Goal: Task Accomplishment & Management: Complete application form

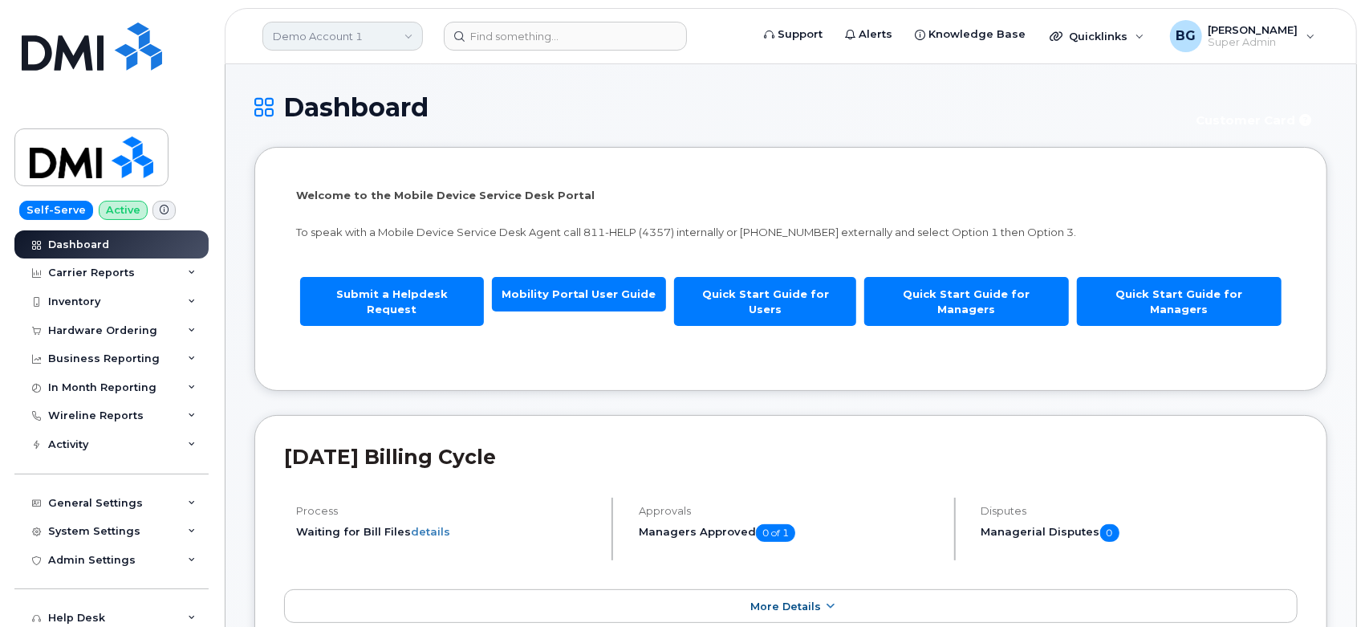
click at [340, 43] on link "Demo Account 1" at bounding box center [342, 36] width 161 height 29
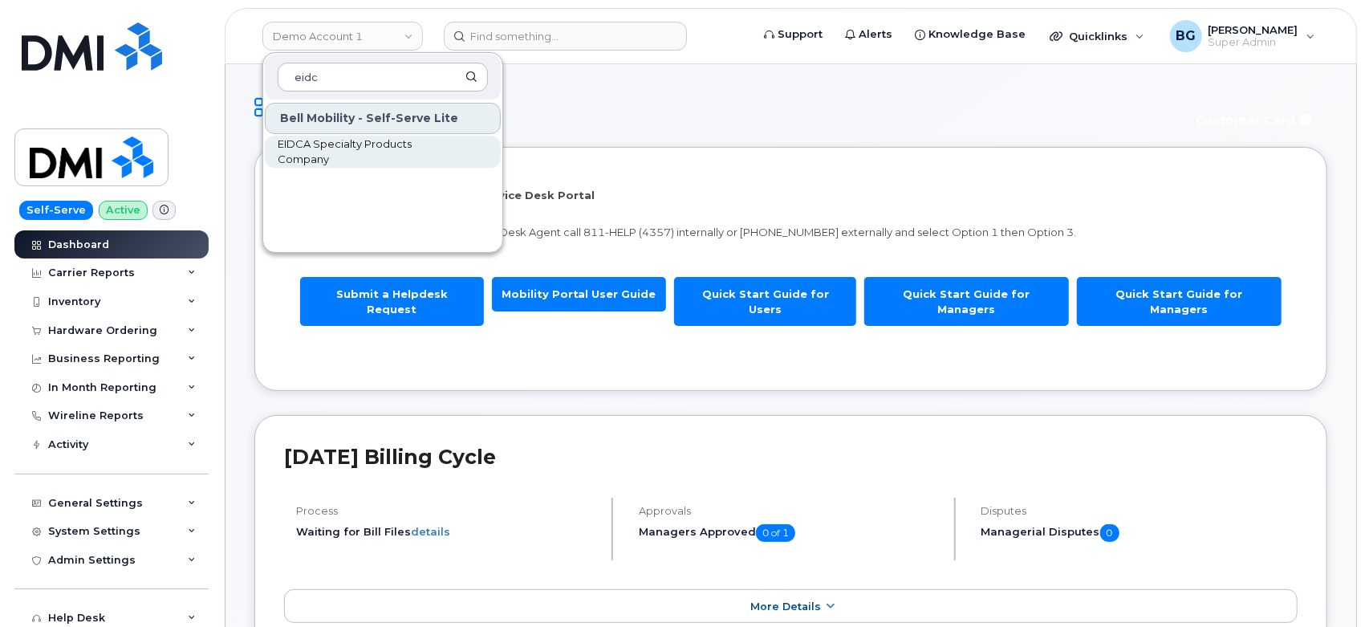
type input "eidc"
click at [315, 150] on span "EIDCA Specialty Products Company" at bounding box center [370, 151] width 185 height 31
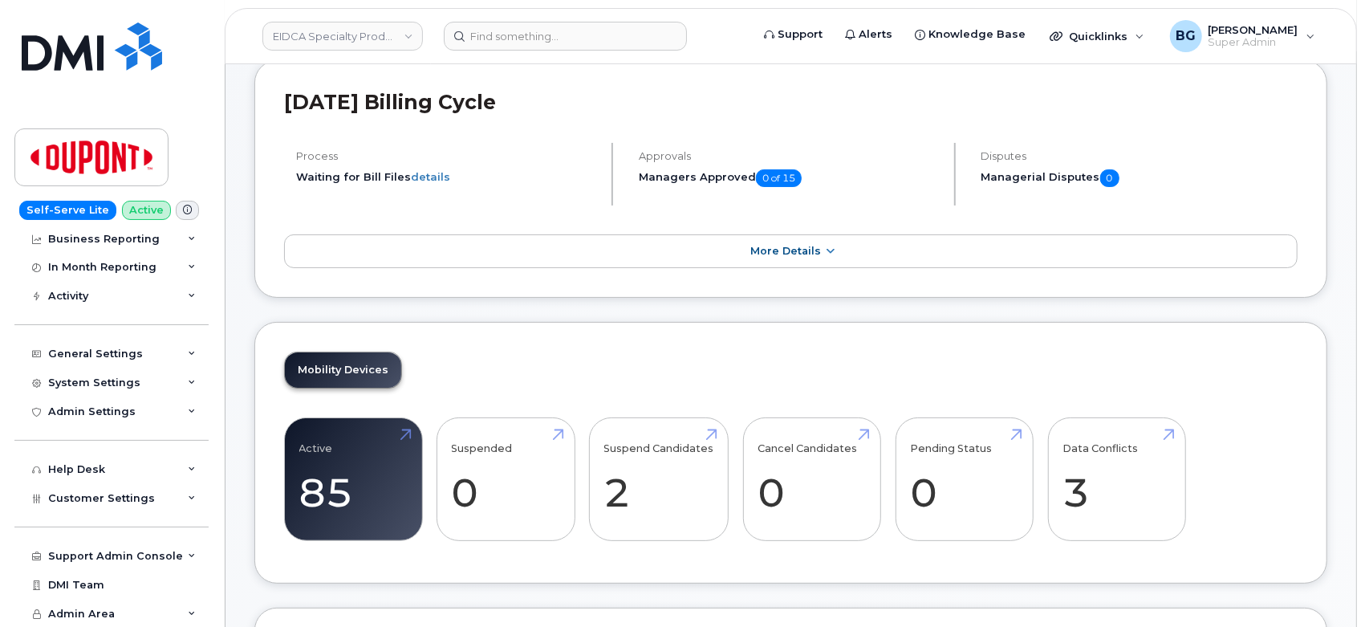
scroll to position [119, 0]
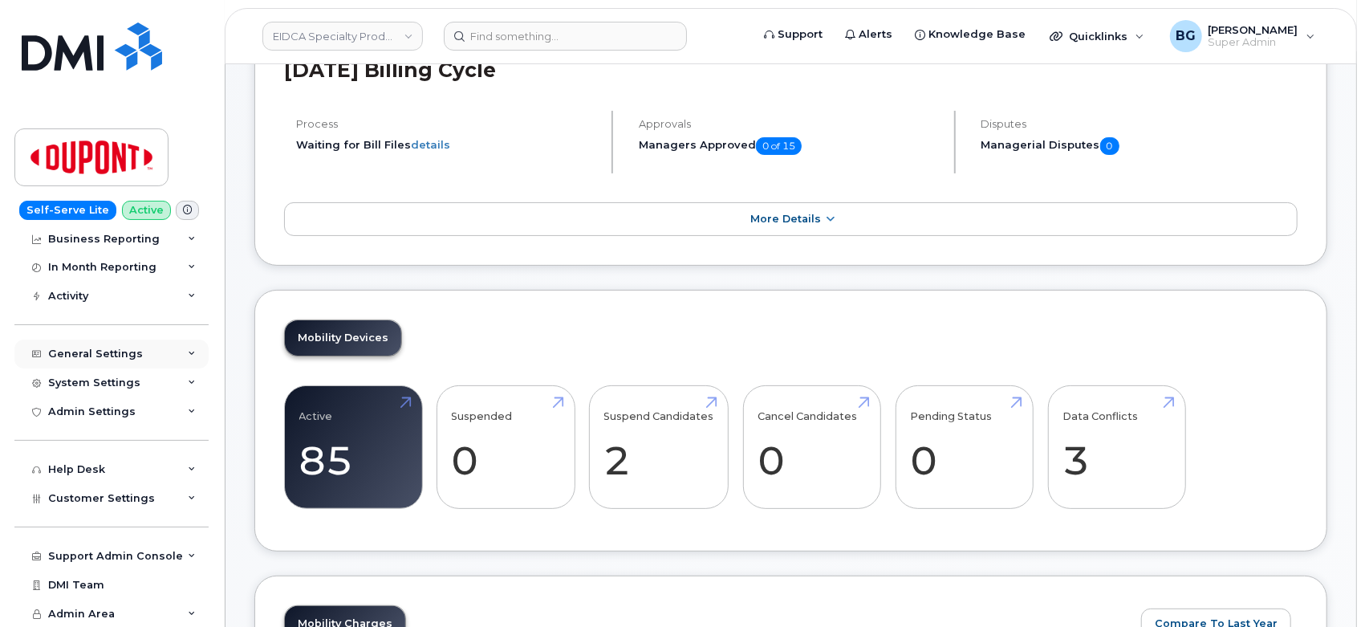
click at [102, 356] on div "General Settings" at bounding box center [95, 353] width 95 height 13
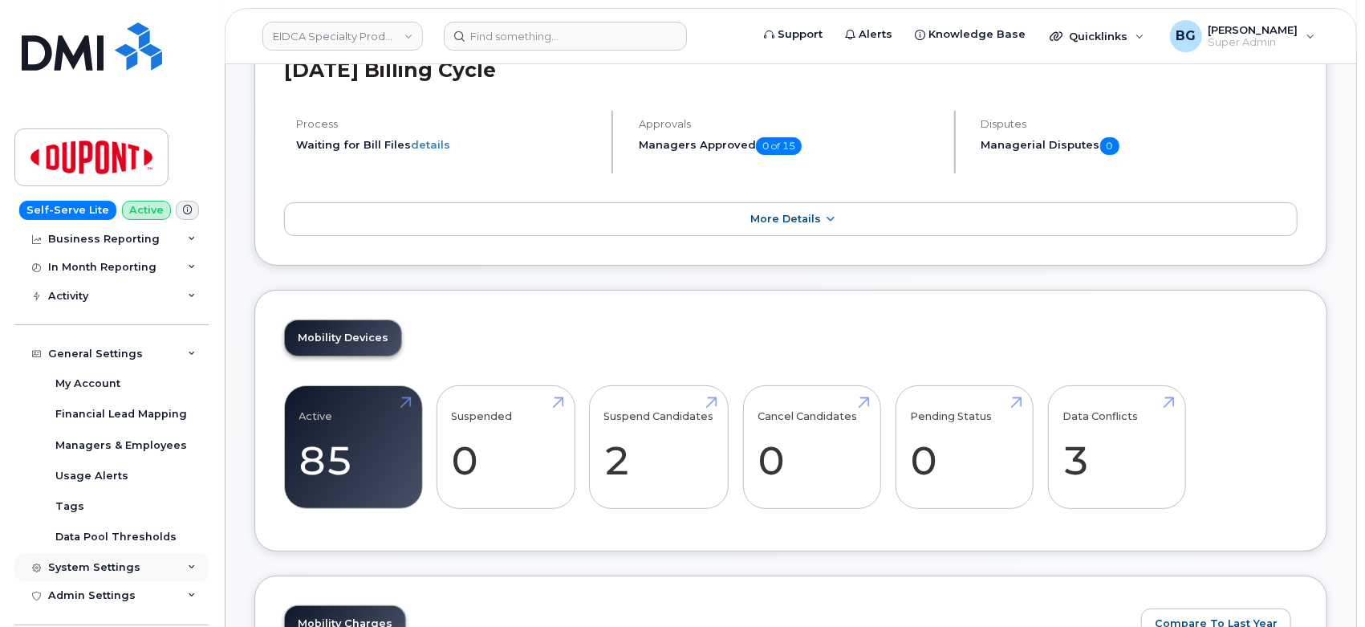
click at [81, 564] on div "System Settings" at bounding box center [94, 567] width 92 height 13
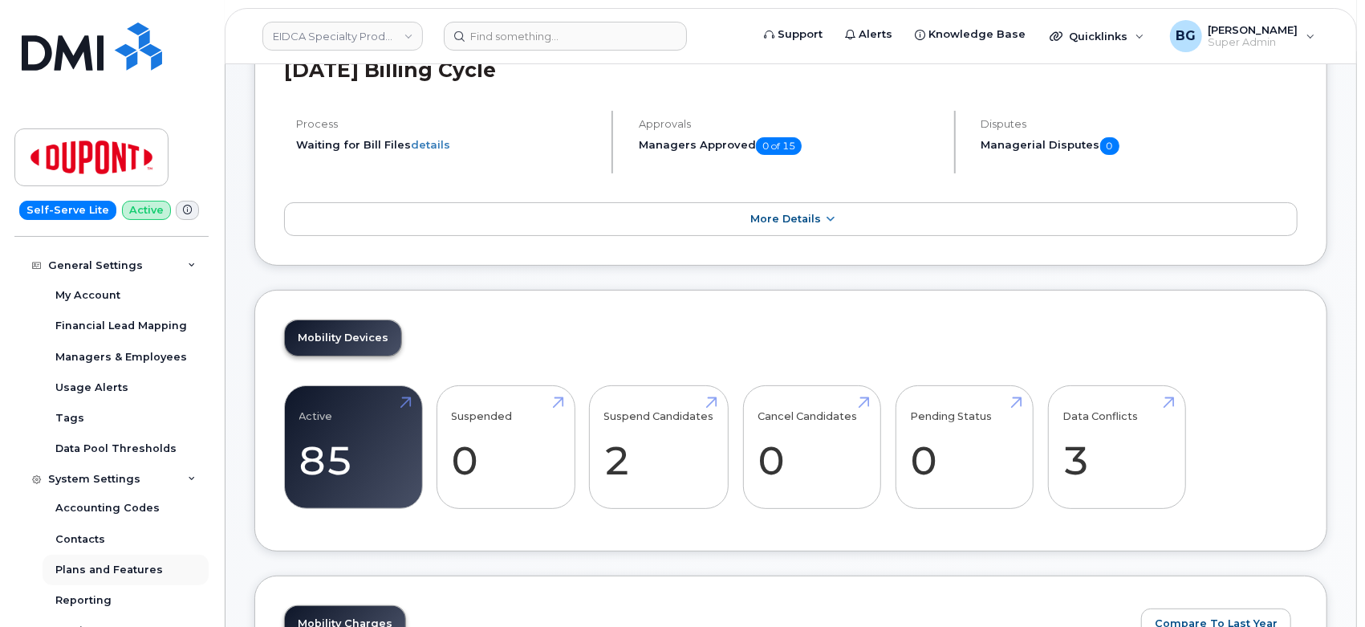
scroll to position [211, 0]
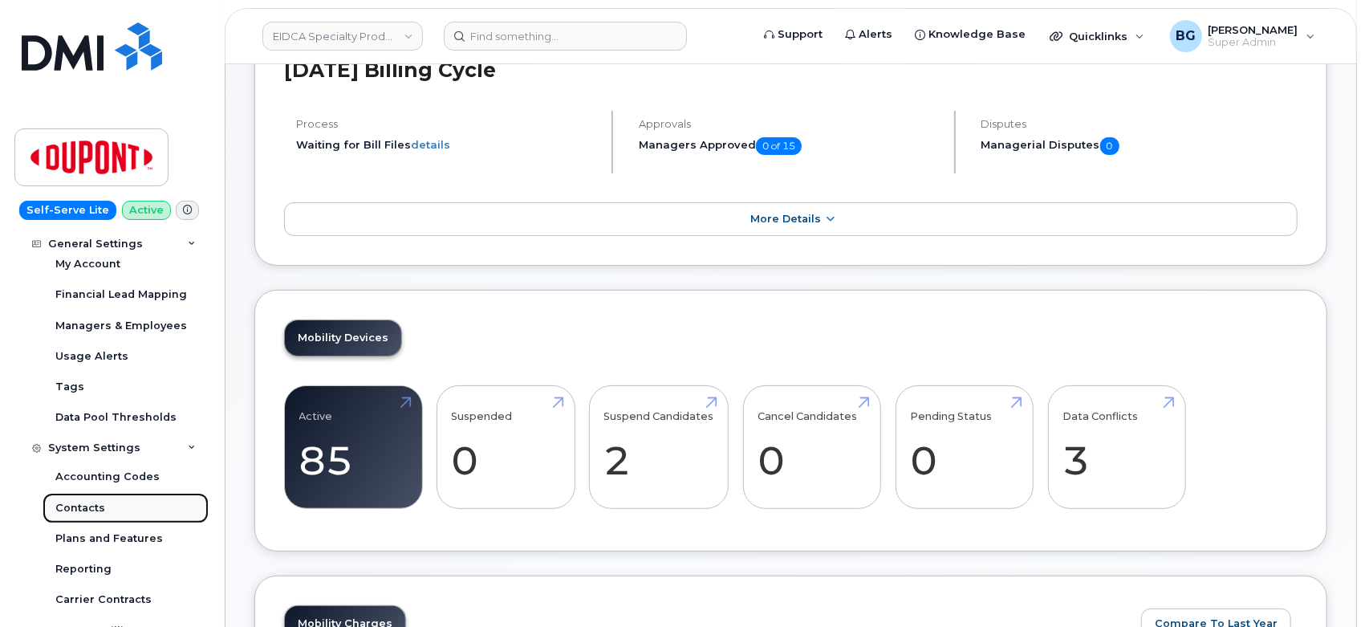
click at [77, 508] on div "Contacts" at bounding box center [80, 508] width 50 height 14
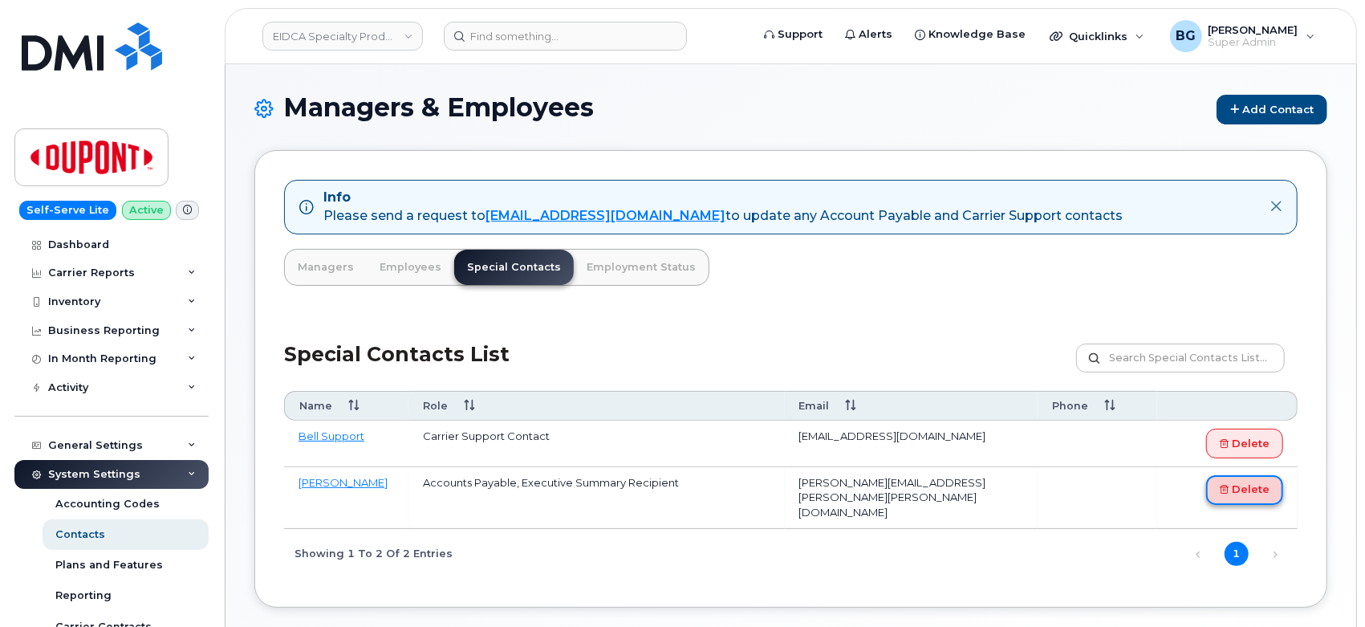
click at [1254, 489] on link "Delete" at bounding box center [1244, 490] width 77 height 30
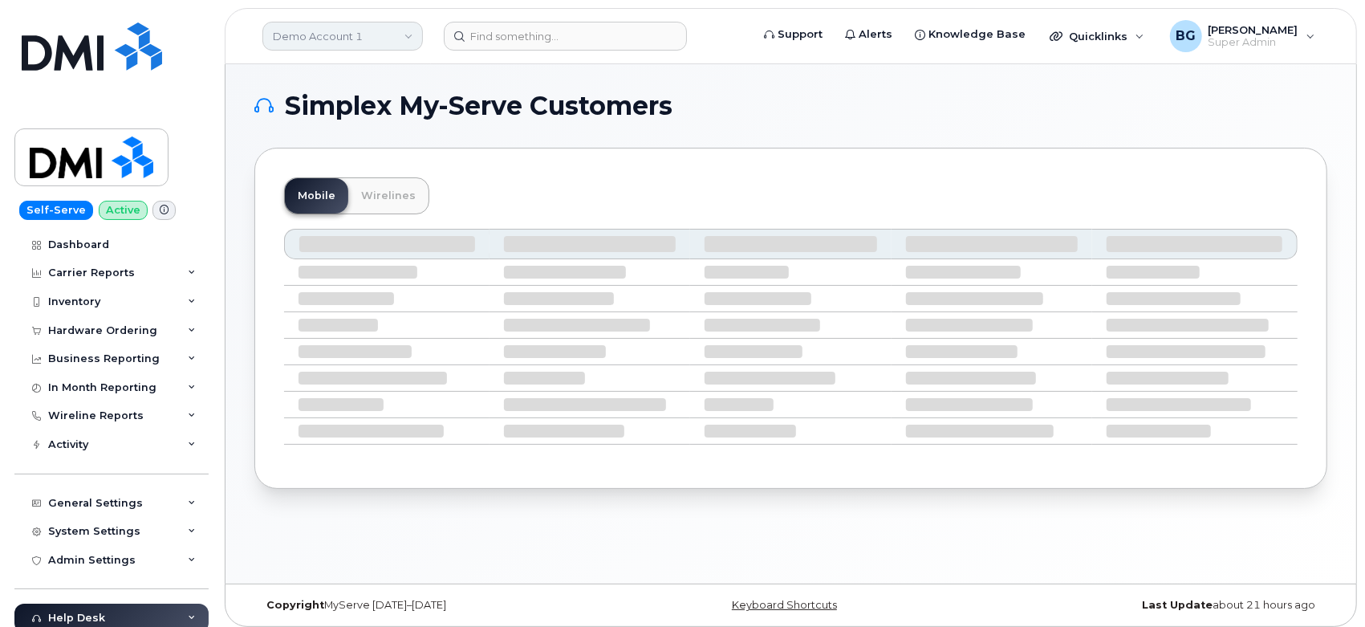
click at [317, 37] on link "Demo Account 1" at bounding box center [342, 36] width 161 height 29
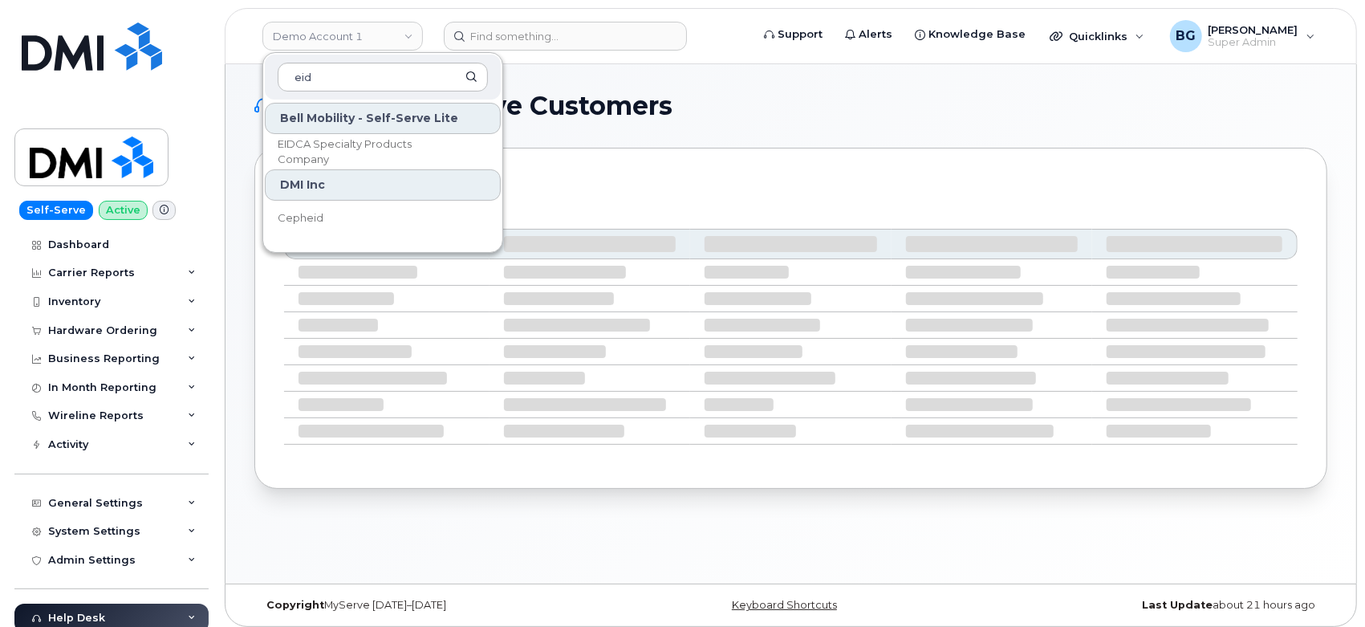
type input "eid"
drag, startPoint x: 384, startPoint y: 51, endPoint x: 297, endPoint y: 149, distance: 130.8
click at [297, 149] on span "EIDCA Specialty Products Company" at bounding box center [370, 151] width 185 height 31
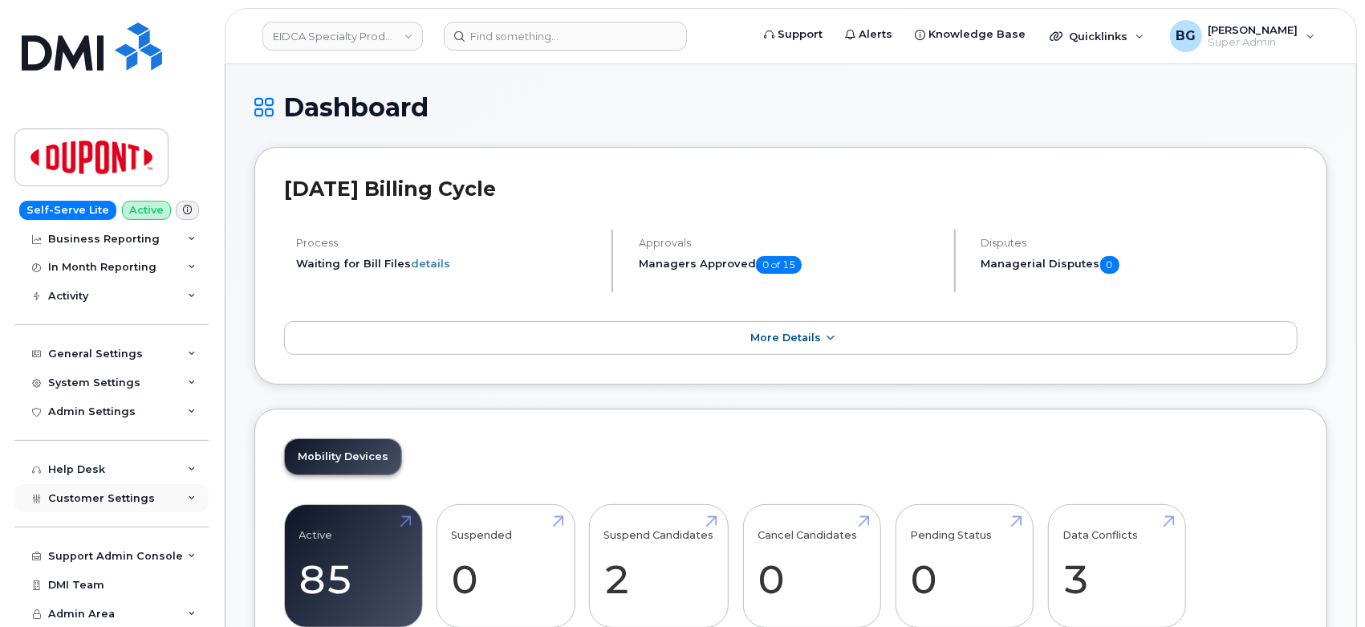
click at [88, 504] on div "Customer Settings" at bounding box center [111, 498] width 194 height 29
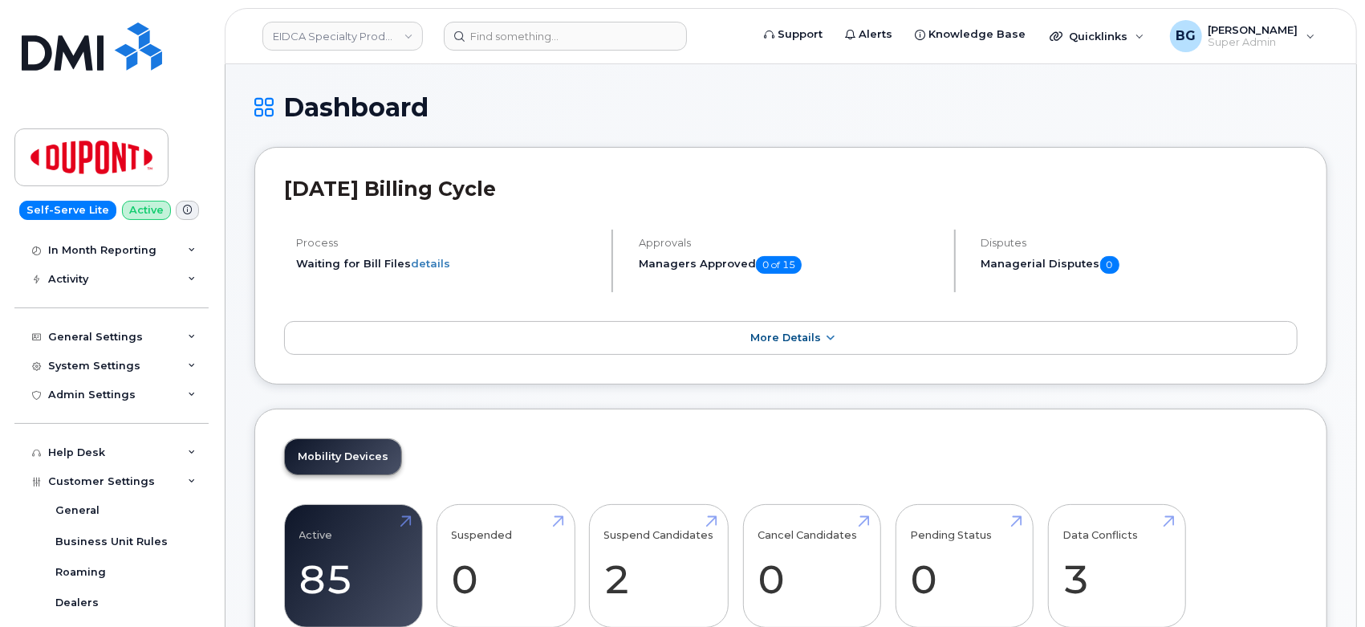
scroll to position [108, 0]
click at [68, 360] on div "System Settings" at bounding box center [94, 366] width 92 height 13
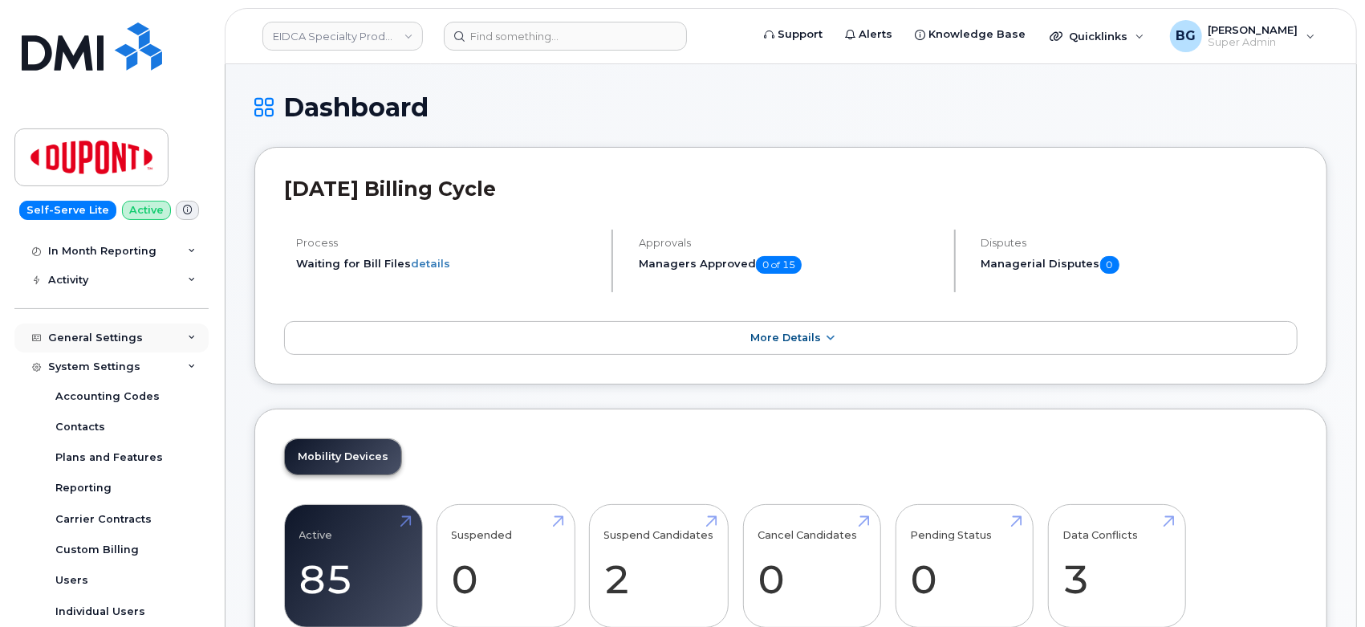
click at [72, 332] on div "General Settings" at bounding box center [95, 337] width 95 height 13
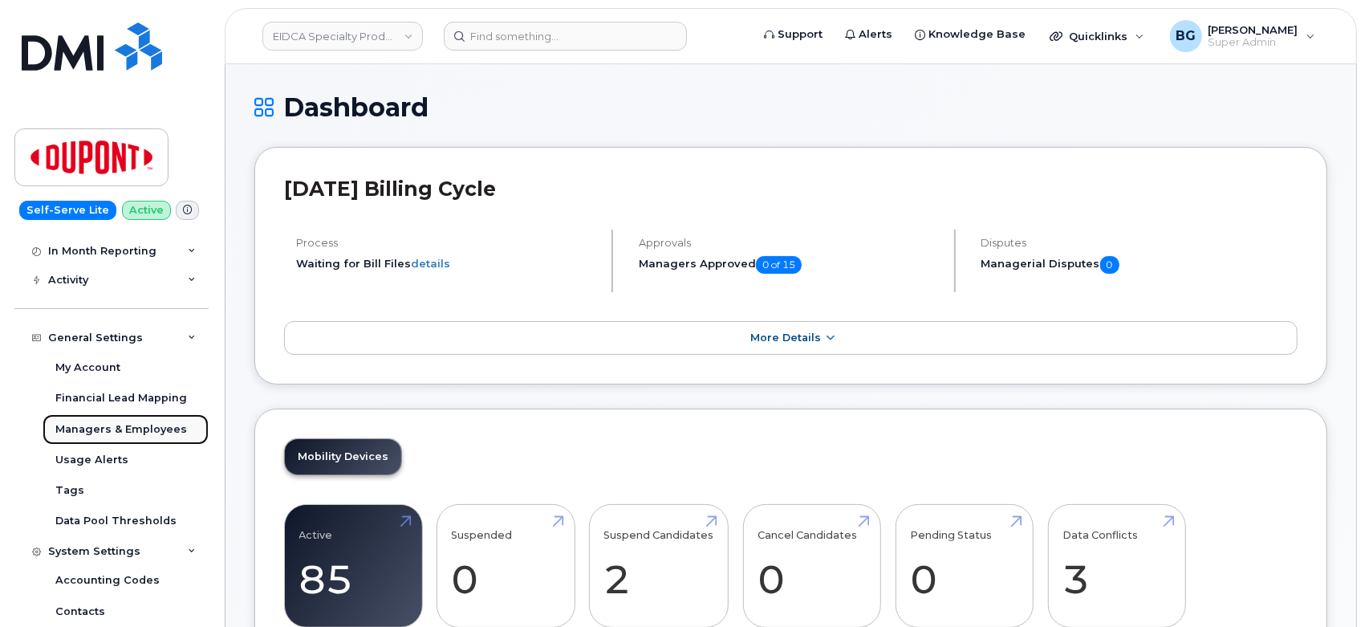
click at [103, 422] on div "Managers & Employees" at bounding box center [121, 429] width 132 height 14
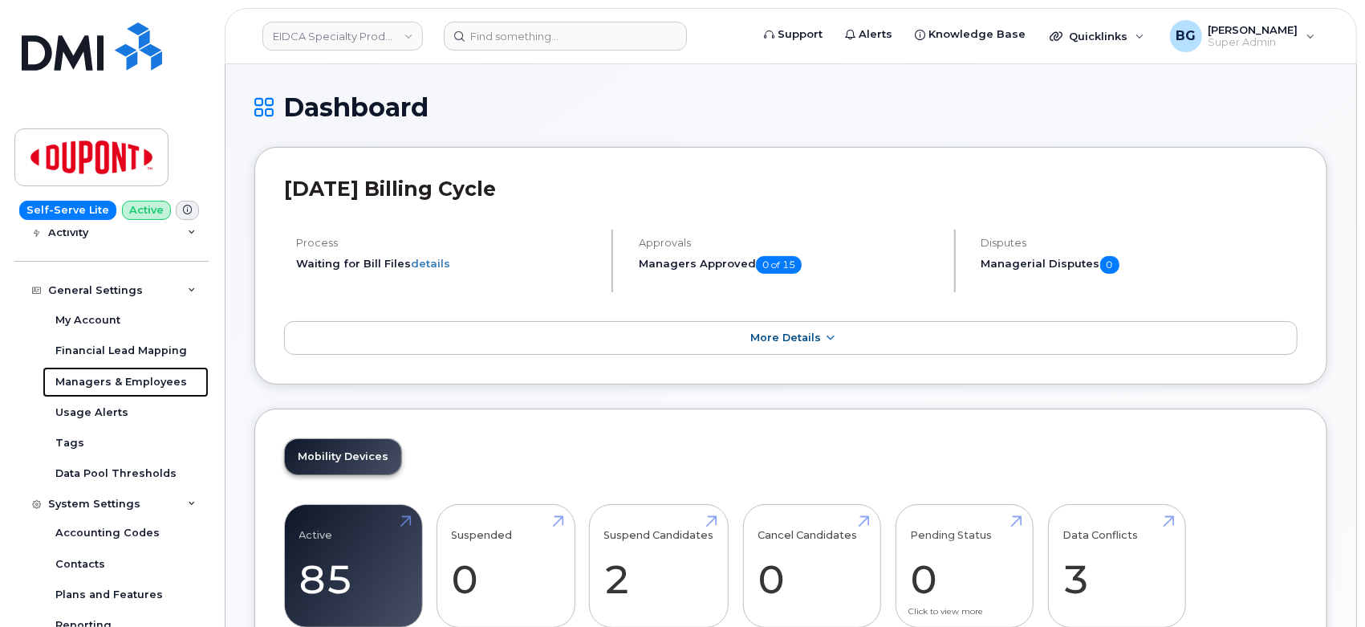
scroll to position [167, 0]
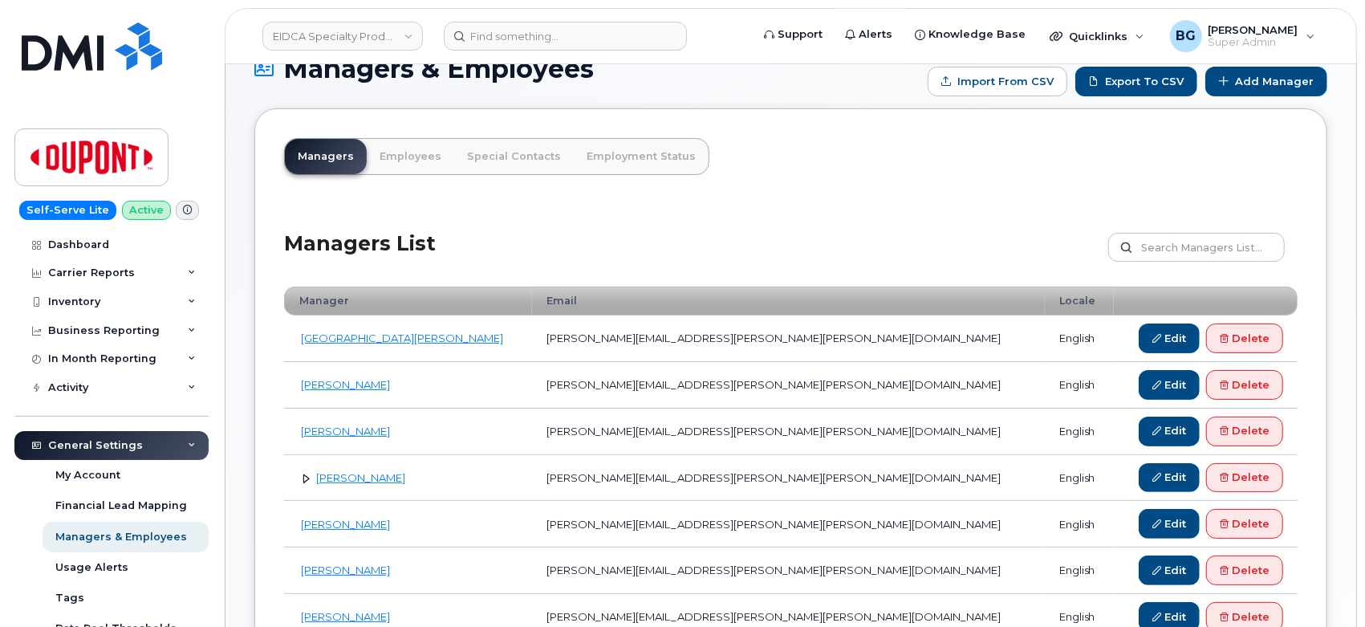
scroll to position [59, 0]
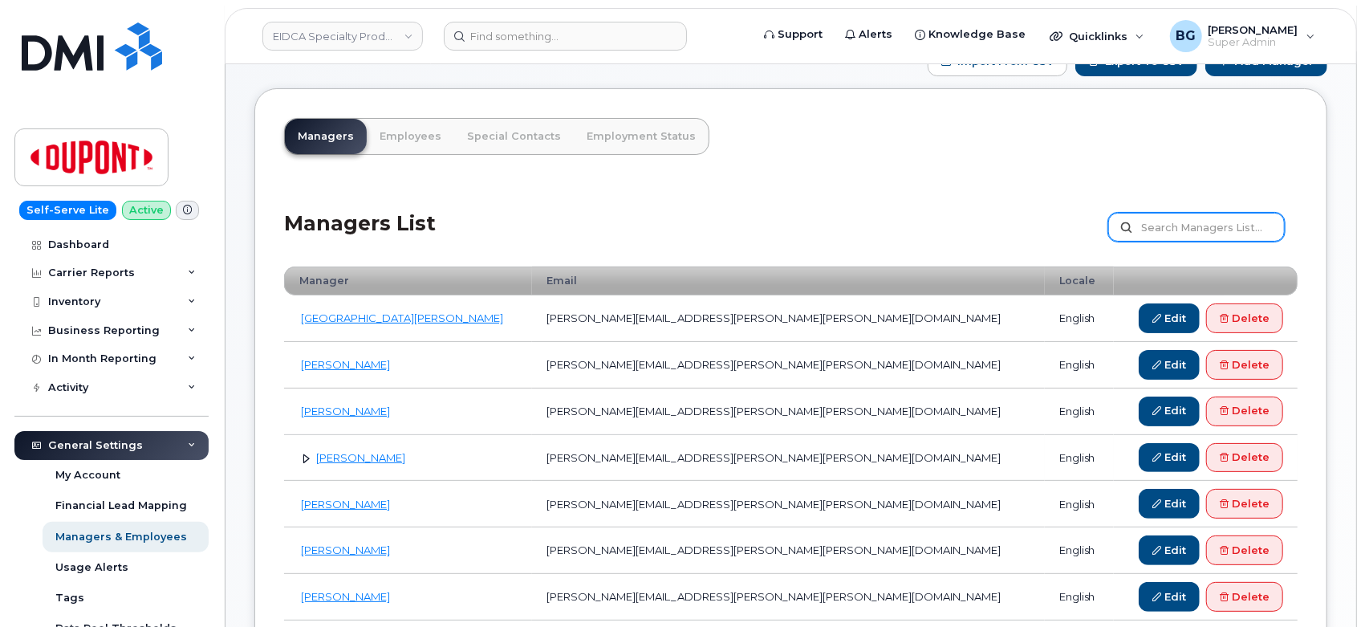
click at [1231, 233] on input "text" at bounding box center [1196, 227] width 177 height 29
type input "duff"
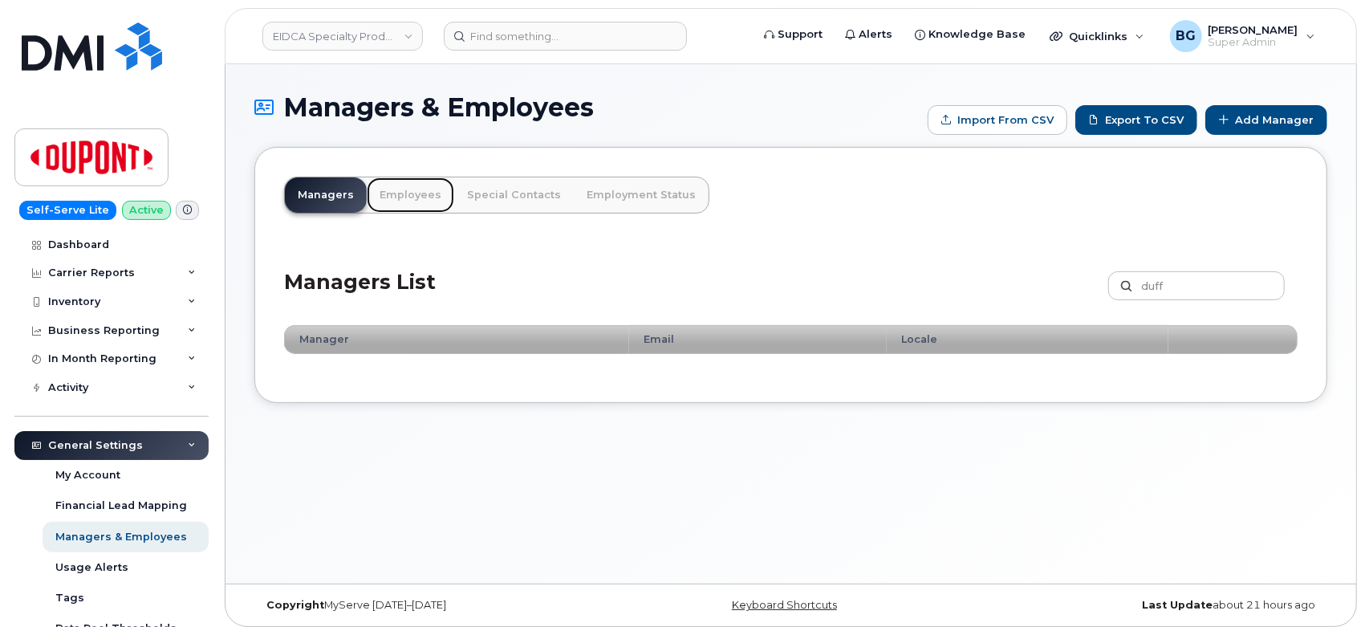
click at [404, 195] on link "Employees" at bounding box center [410, 194] width 87 height 35
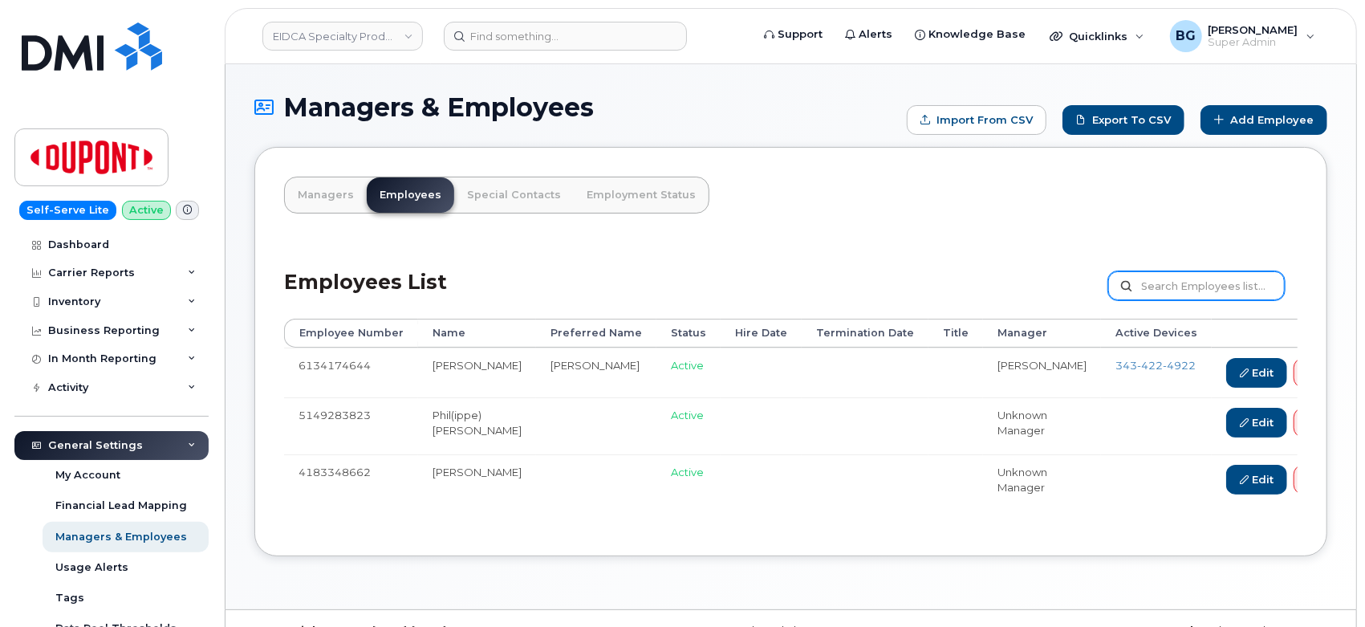
click at [1177, 283] on input "text" at bounding box center [1196, 285] width 177 height 29
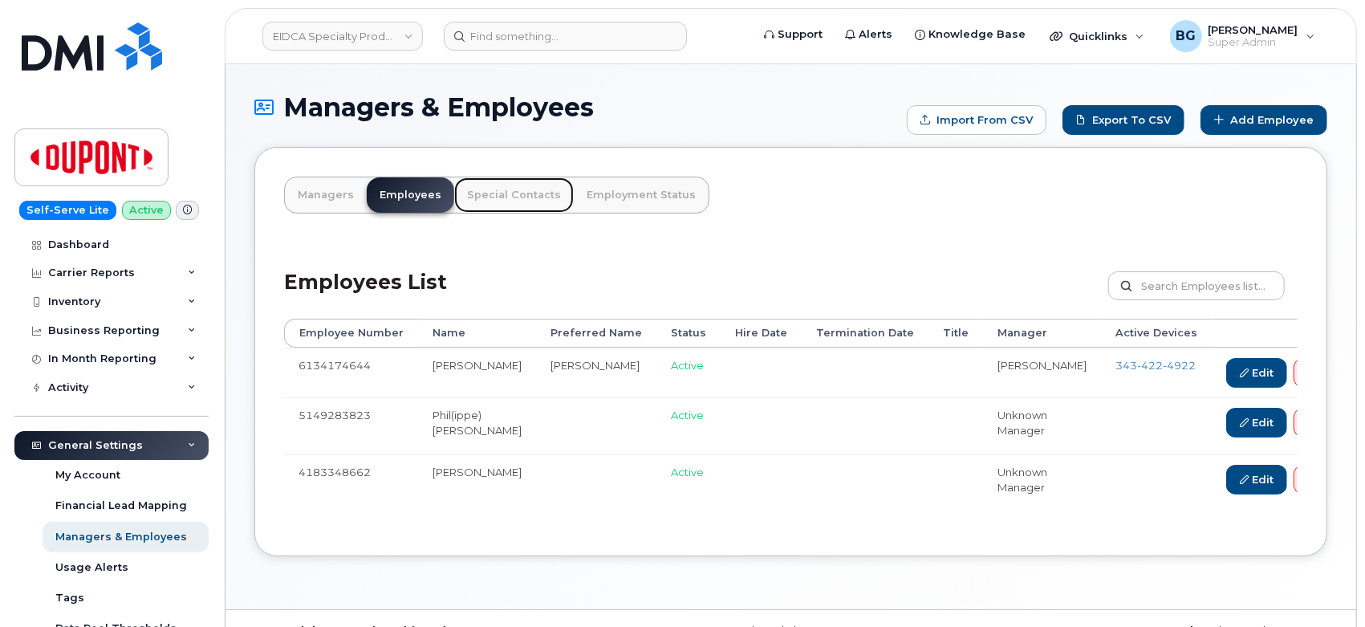
click at [497, 201] on link "Special Contacts" at bounding box center [514, 194] width 120 height 35
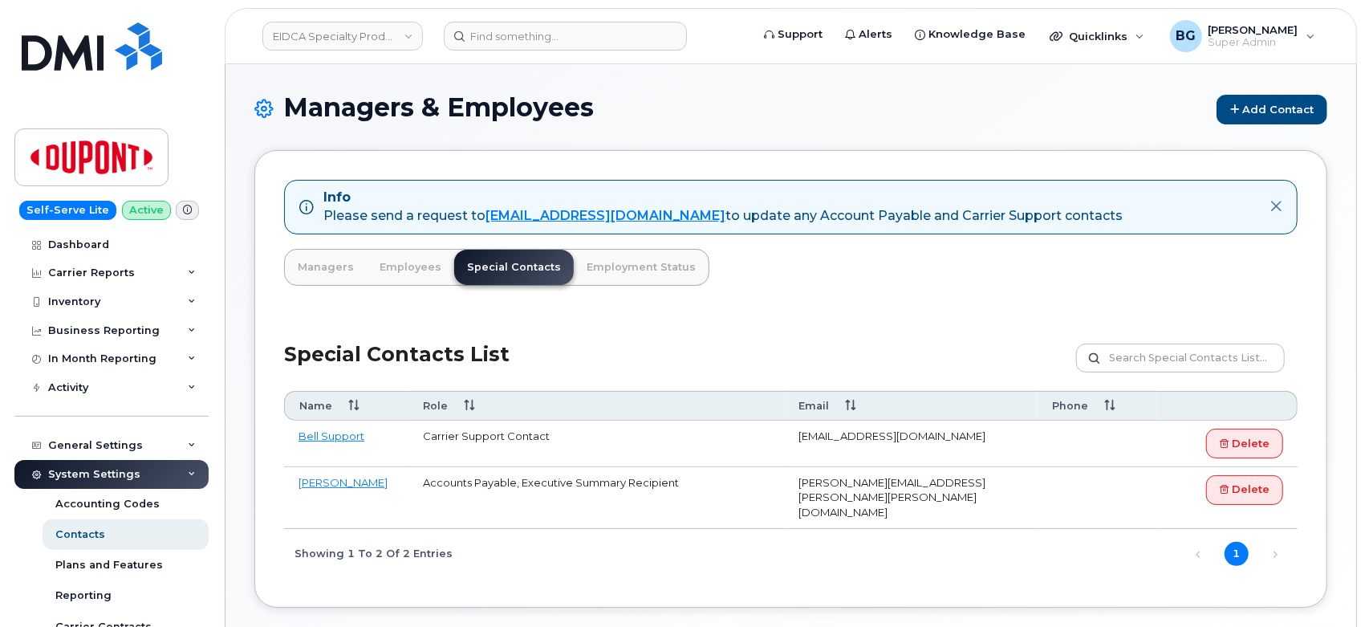
click at [815, 254] on div "Info Please send a request to mobilitysupport@dminc.com to update any Account P…" at bounding box center [790, 378] width 1073 height 457
click at [852, 303] on div "Info Please send a request to mobilitysupport@dminc.com to update any Account P…" at bounding box center [790, 378] width 1073 height 457
drag, startPoint x: 1282, startPoint y: 108, endPoint x: 1308, endPoint y: 402, distance: 294.8
click at [1282, 108] on link "Add Contact" at bounding box center [1272, 110] width 111 height 30
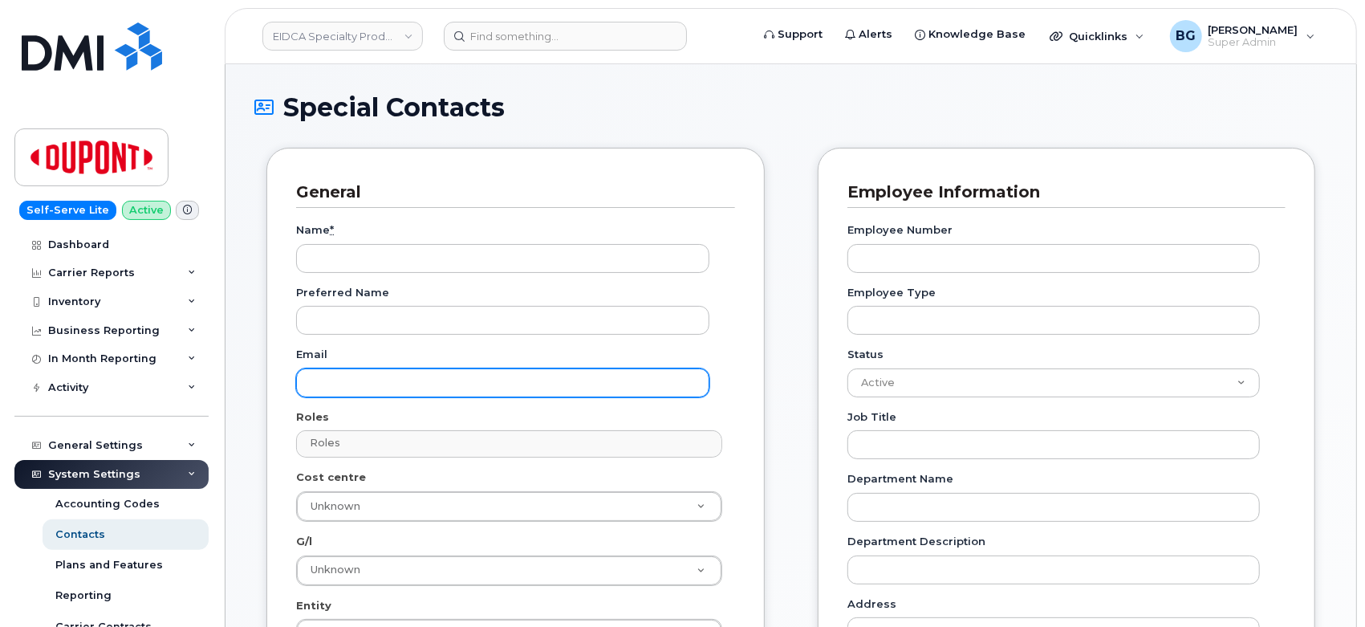
click at [357, 380] on input "Email" at bounding box center [502, 382] width 413 height 29
paste input "[PERSON_NAME][EMAIL_ADDRESS][PERSON_NAME][PERSON_NAME][DOMAIN_NAME]"
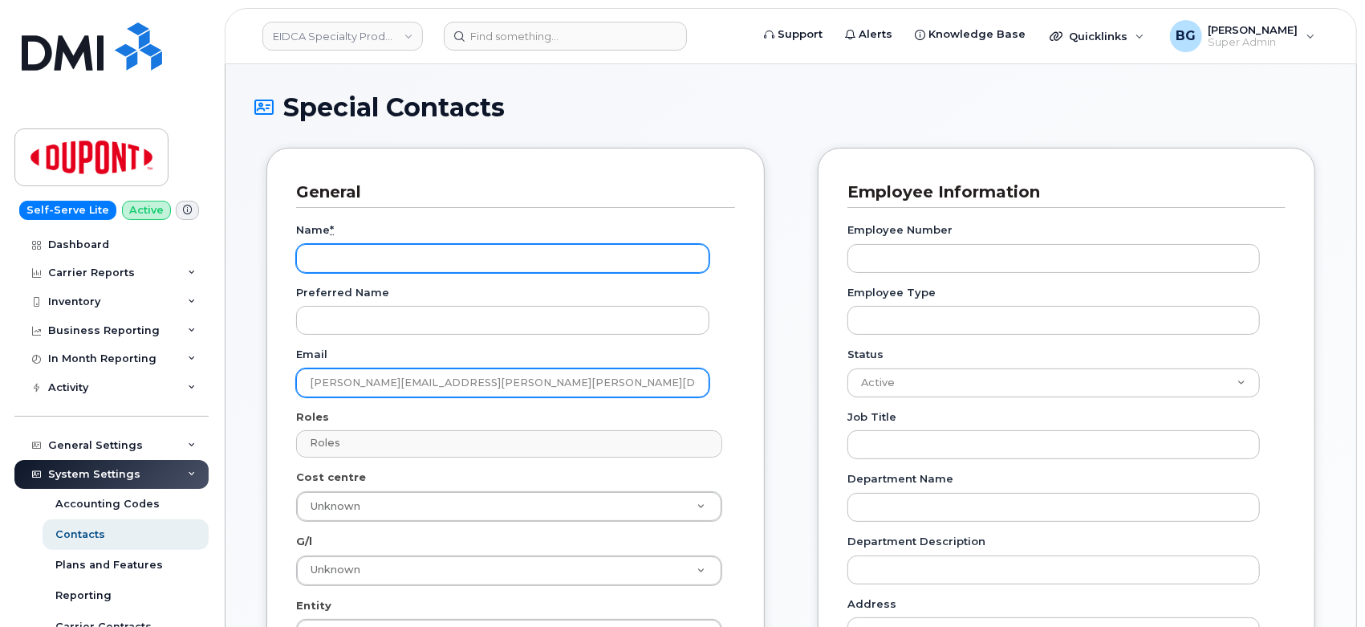
type input "[PERSON_NAME][EMAIL_ADDRESS][PERSON_NAME][PERSON_NAME][DOMAIN_NAME]"
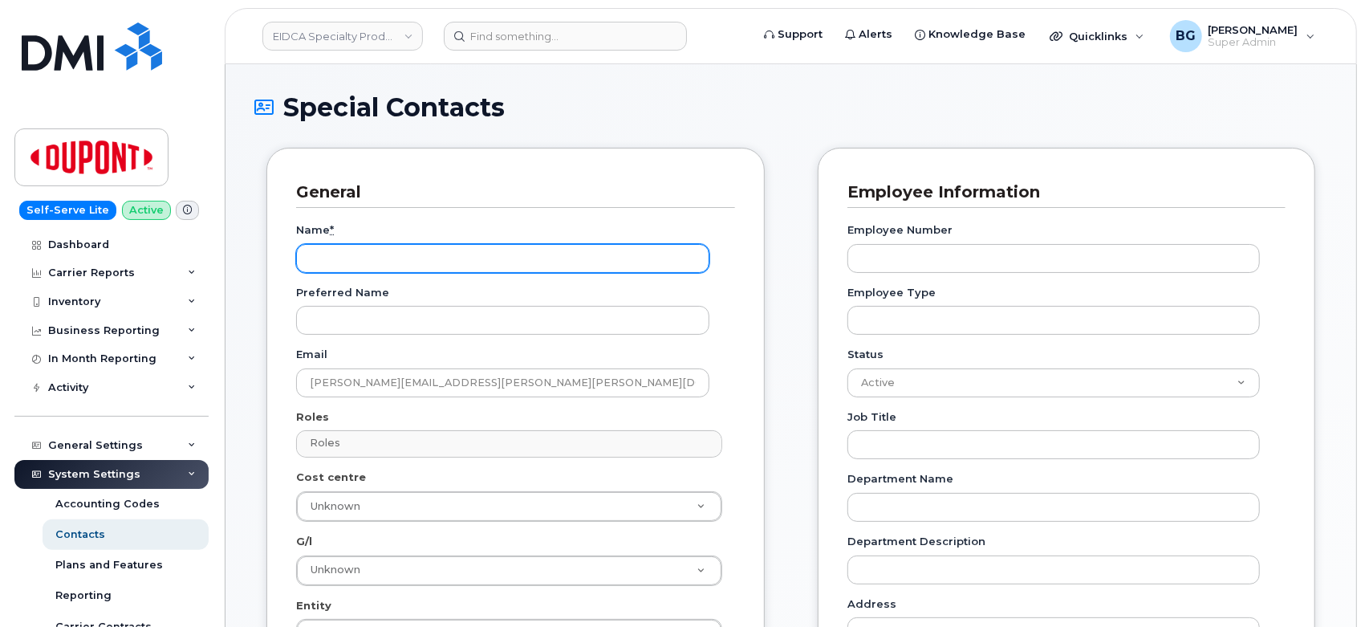
click at [393, 244] on input "Name *" at bounding box center [502, 258] width 413 height 29
type input ";"
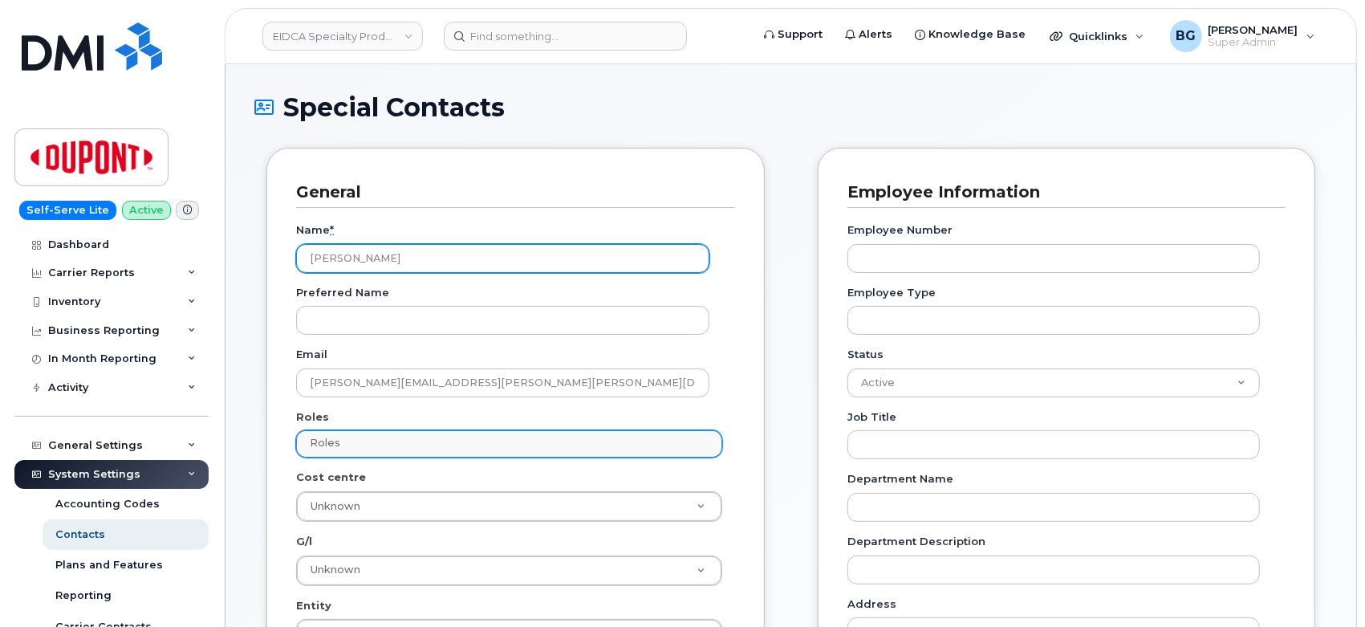
type input "[PERSON_NAME]"
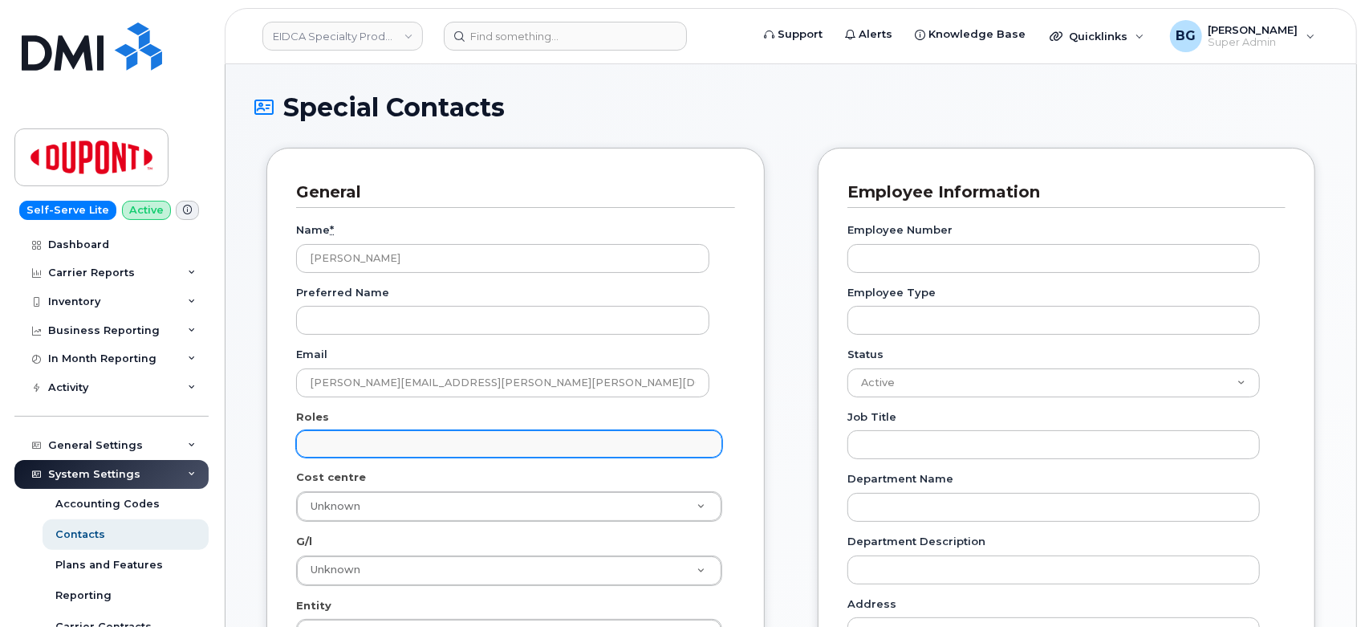
click at [366, 443] on input "text" at bounding box center [512, 443] width 412 height 22
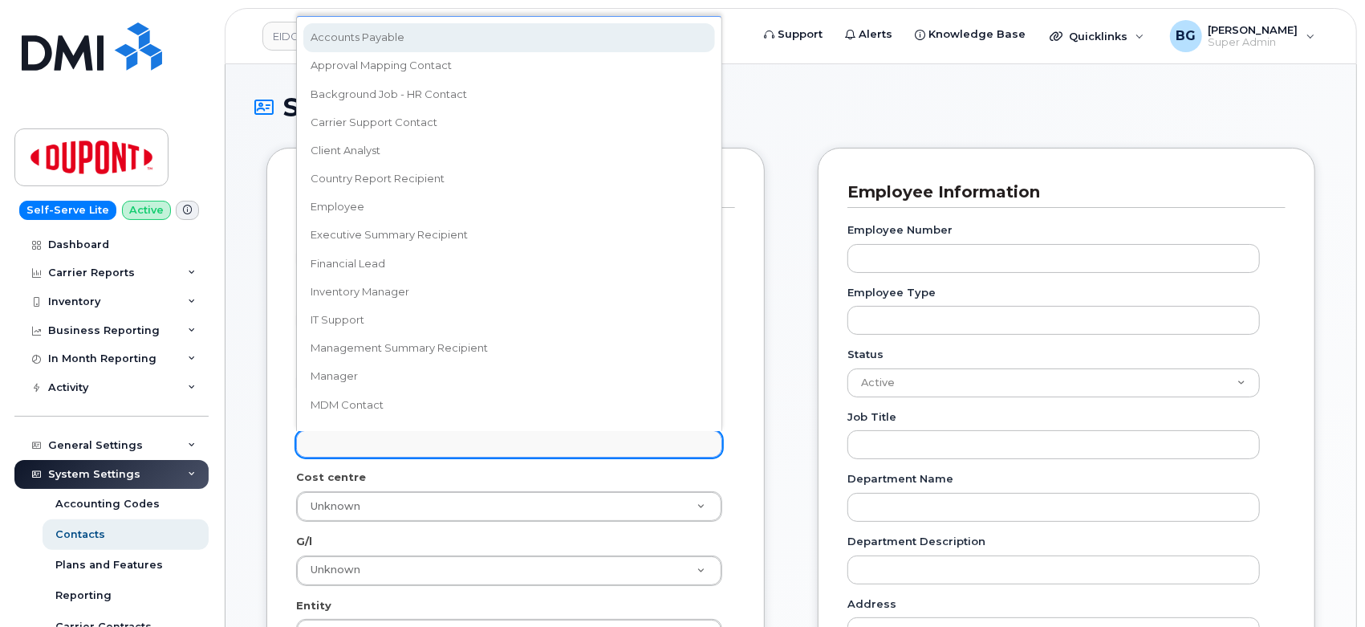
select select "5"
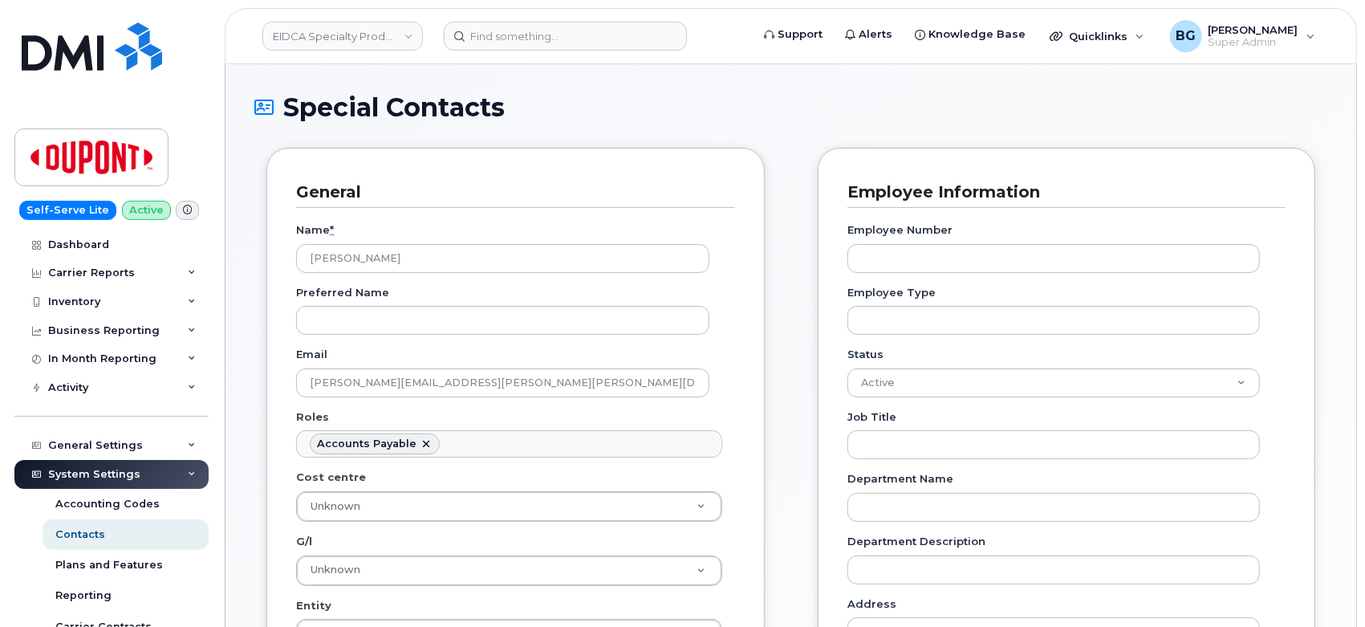
scroll to position [12, 0]
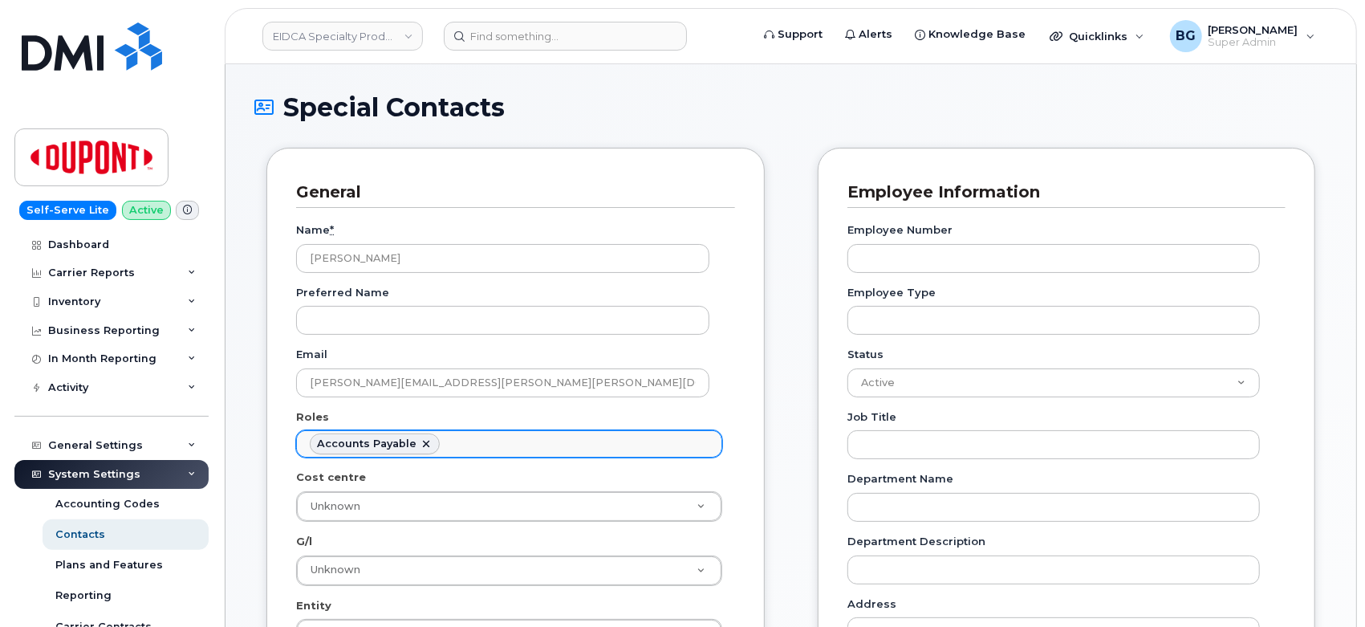
click at [525, 454] on ul "Accounts Payable" at bounding box center [509, 444] width 425 height 26
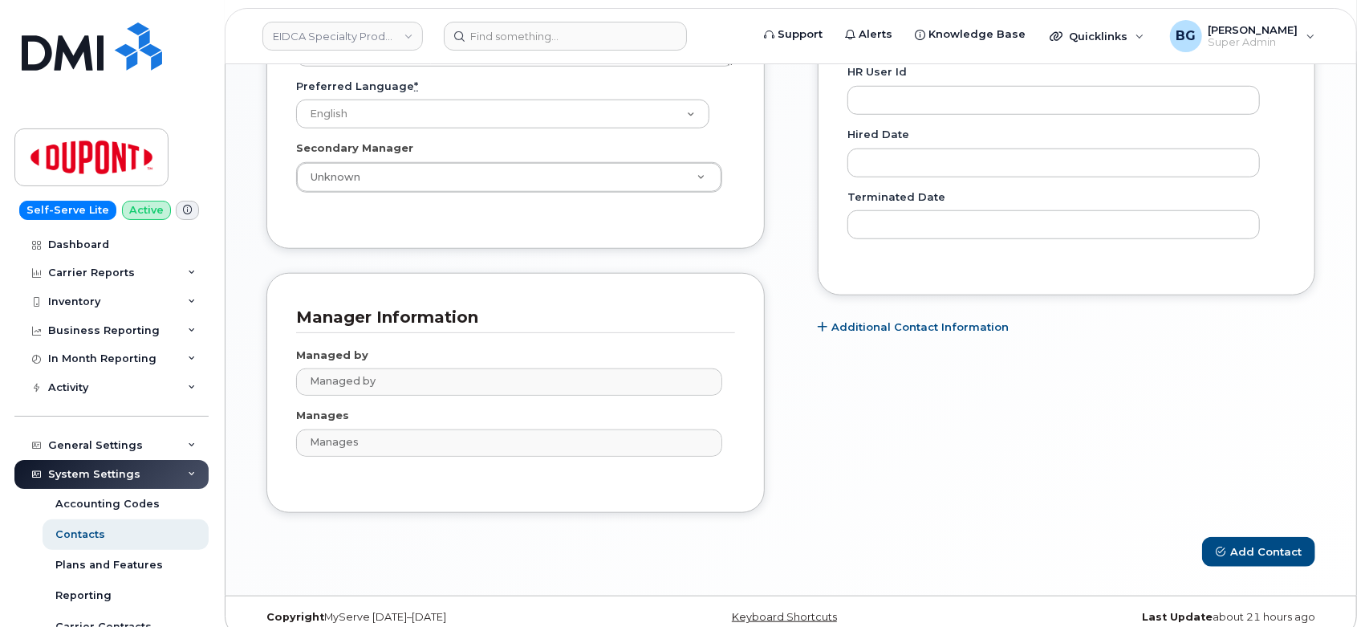
scroll to position [859, 0]
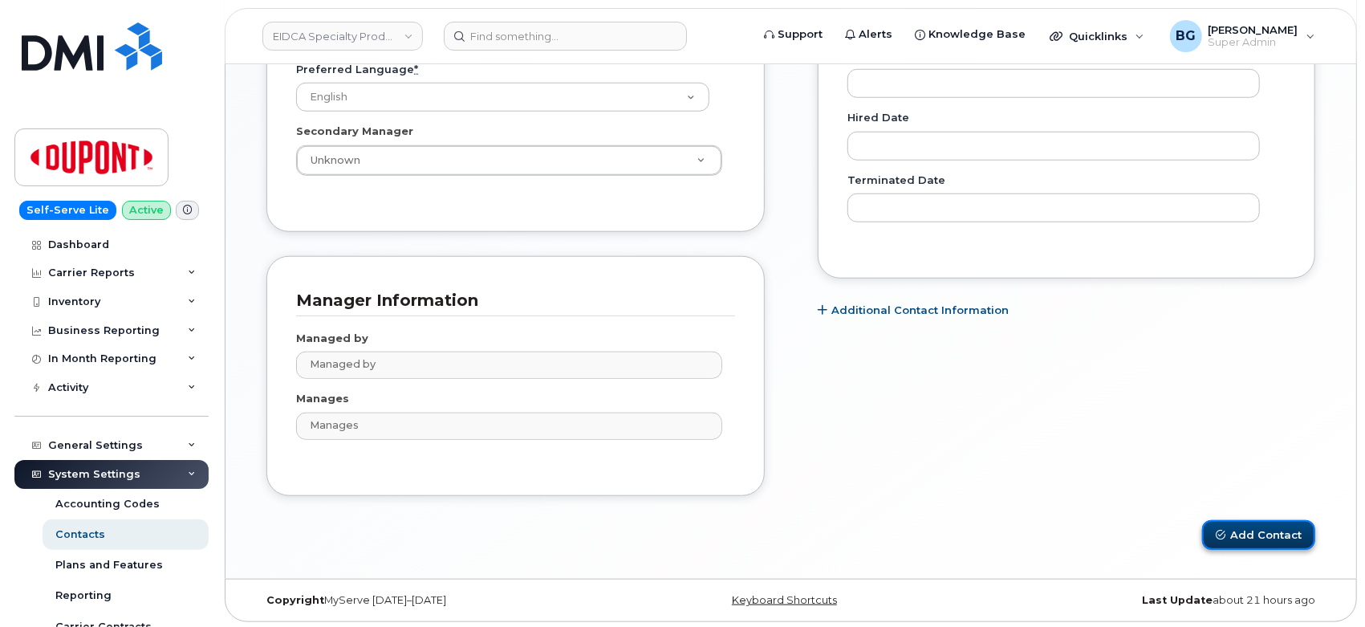
click at [1269, 533] on button "Add Contact" at bounding box center [1258, 535] width 113 height 30
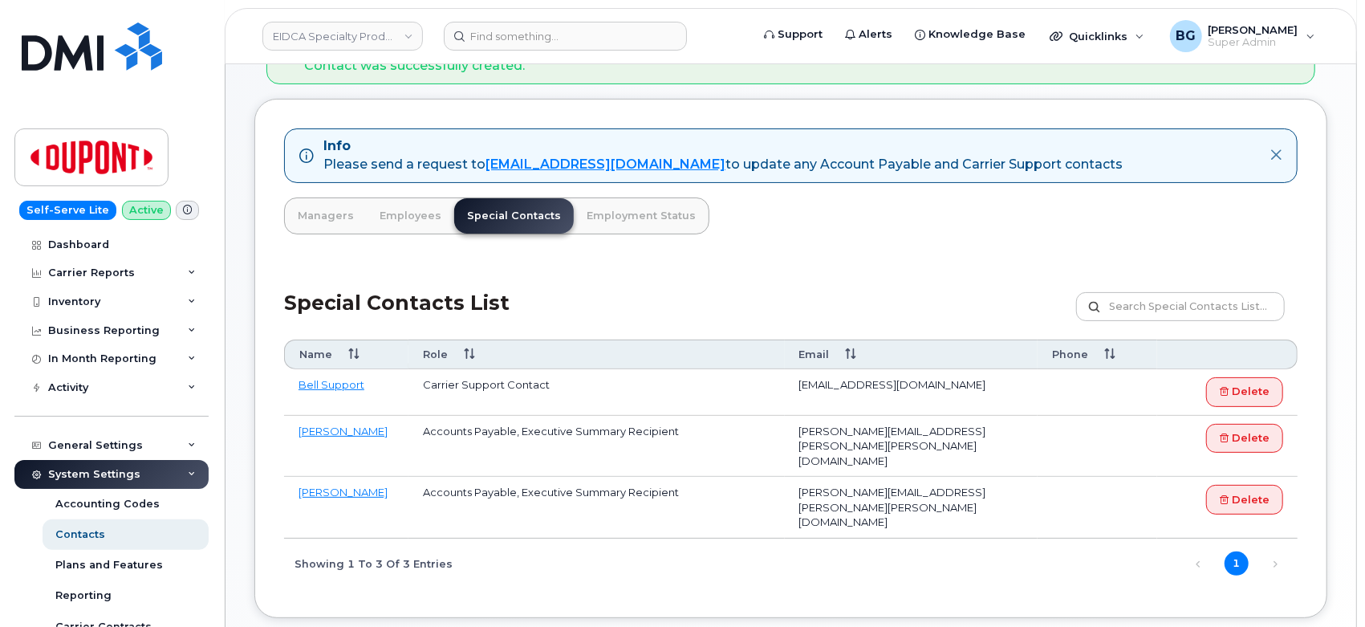
scroll to position [178, 0]
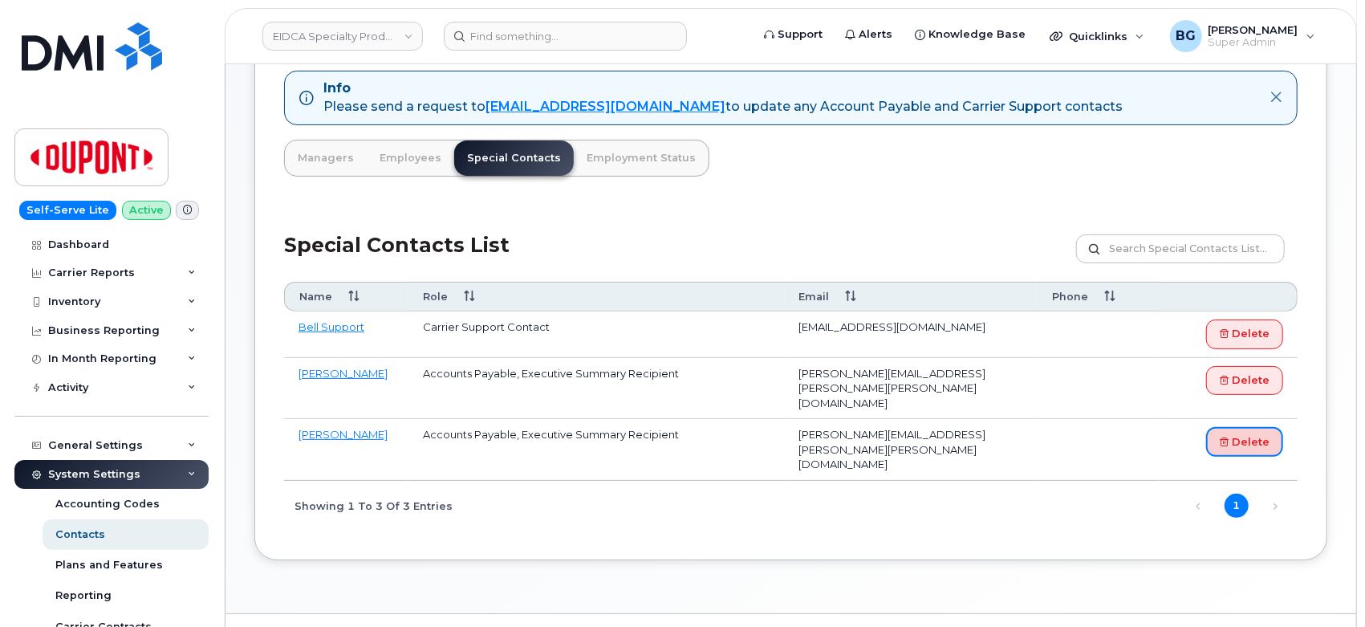
click at [1252, 428] on link "Delete" at bounding box center [1244, 442] width 77 height 30
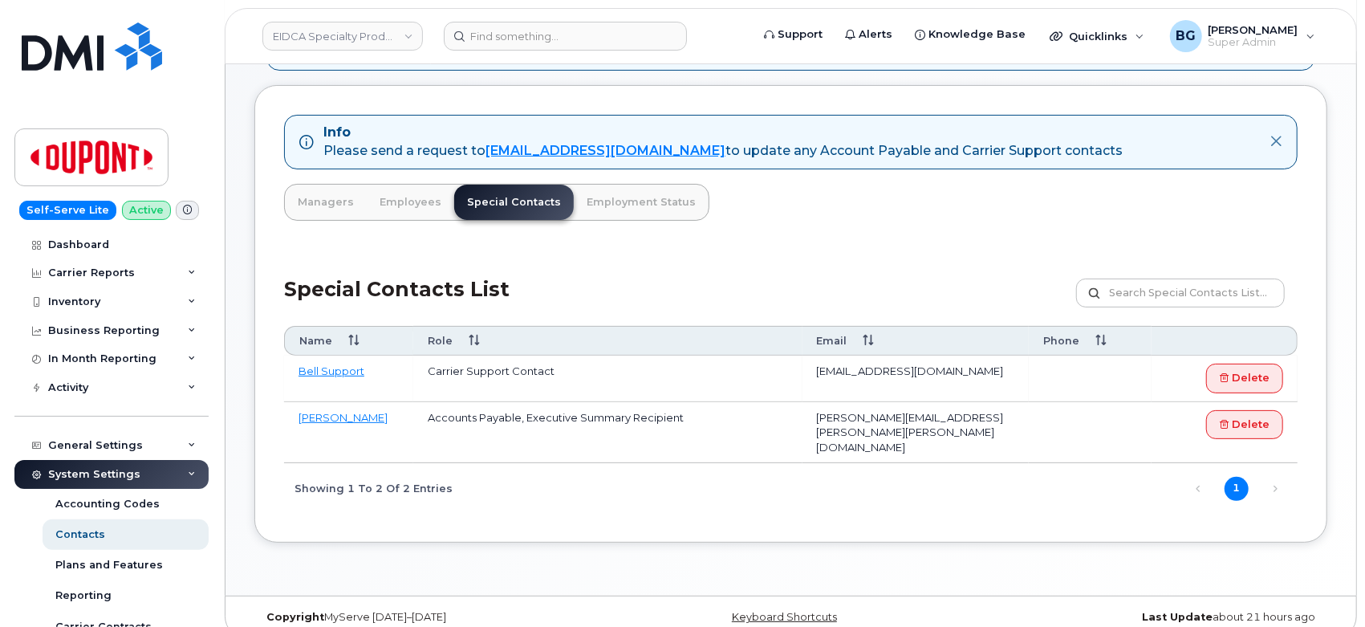
scroll to position [137, 0]
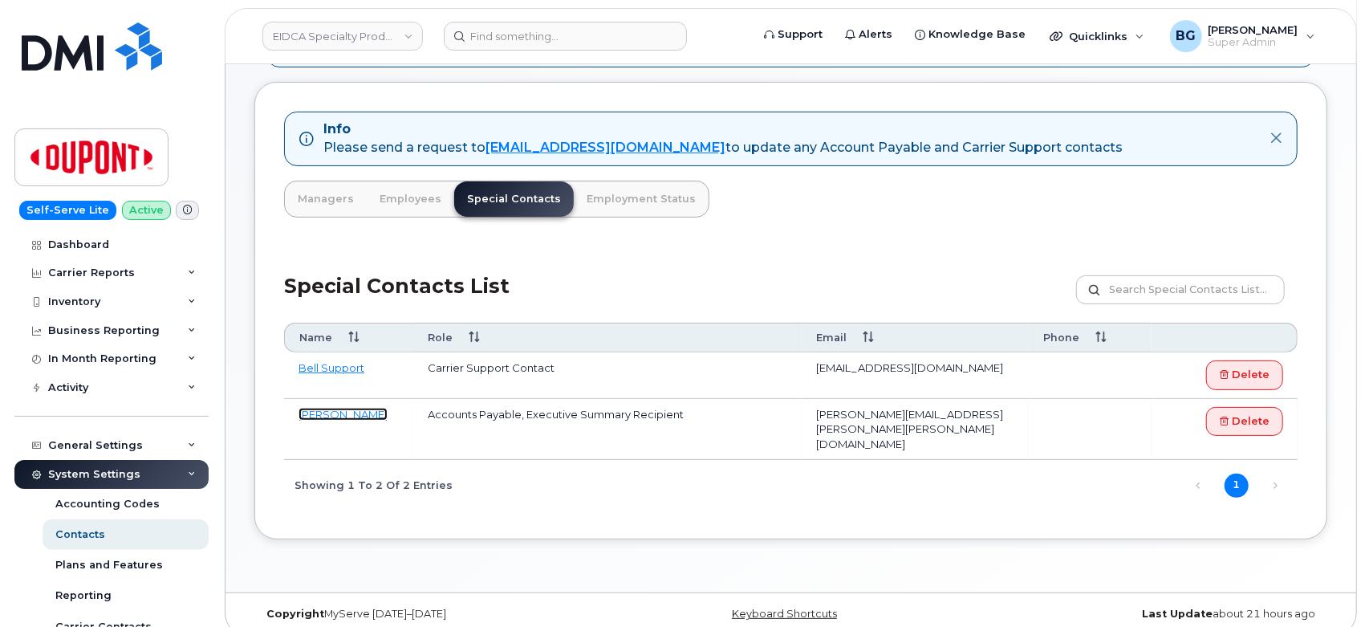
click at [327, 415] on link "[PERSON_NAME]" at bounding box center [343, 414] width 89 height 13
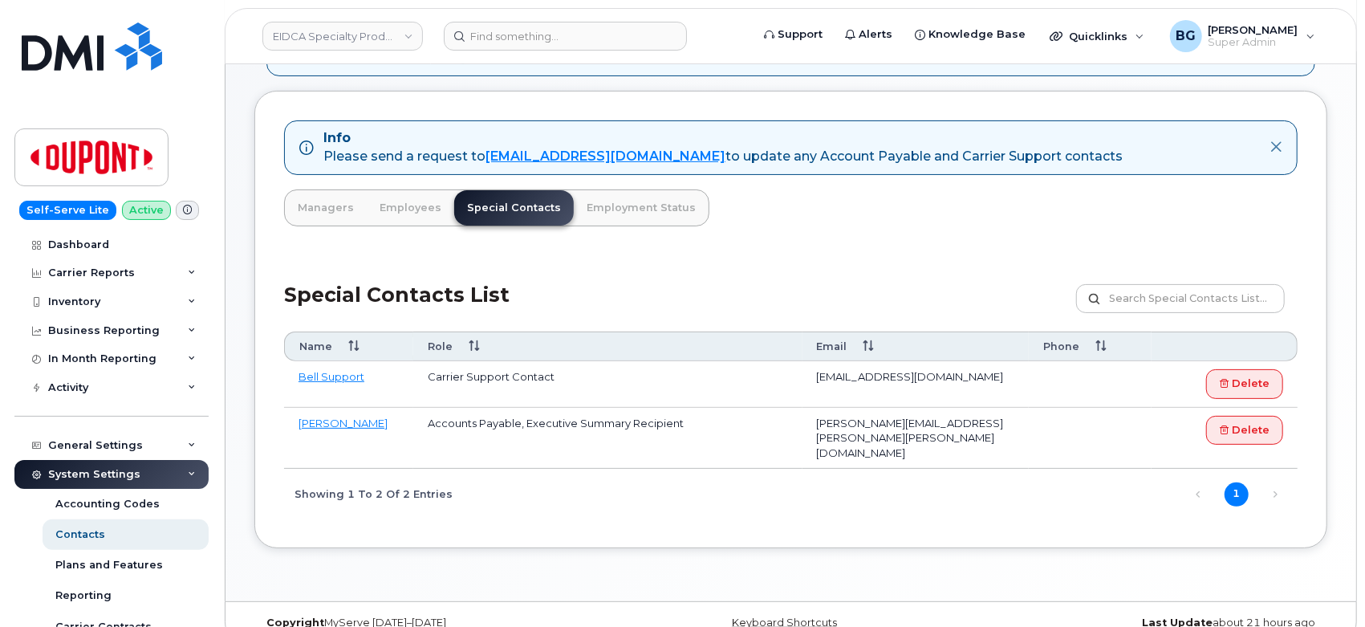
scroll to position [0, 0]
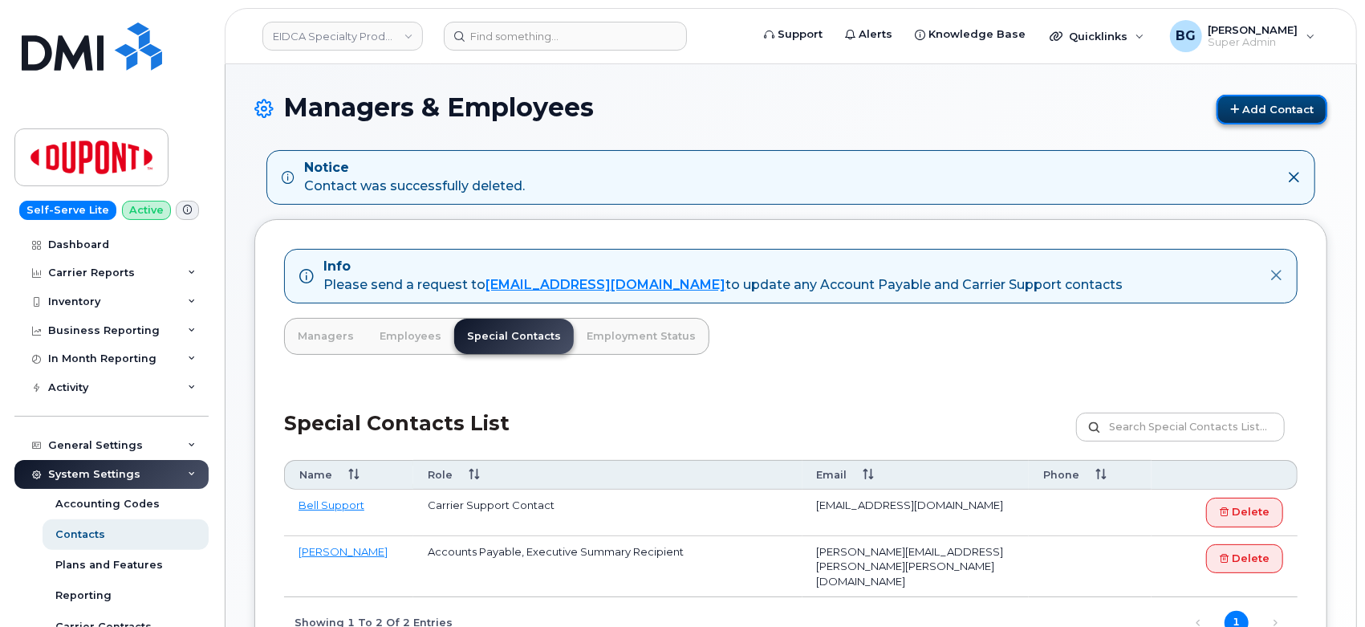
click at [1268, 114] on link "Add Contact" at bounding box center [1272, 110] width 111 height 30
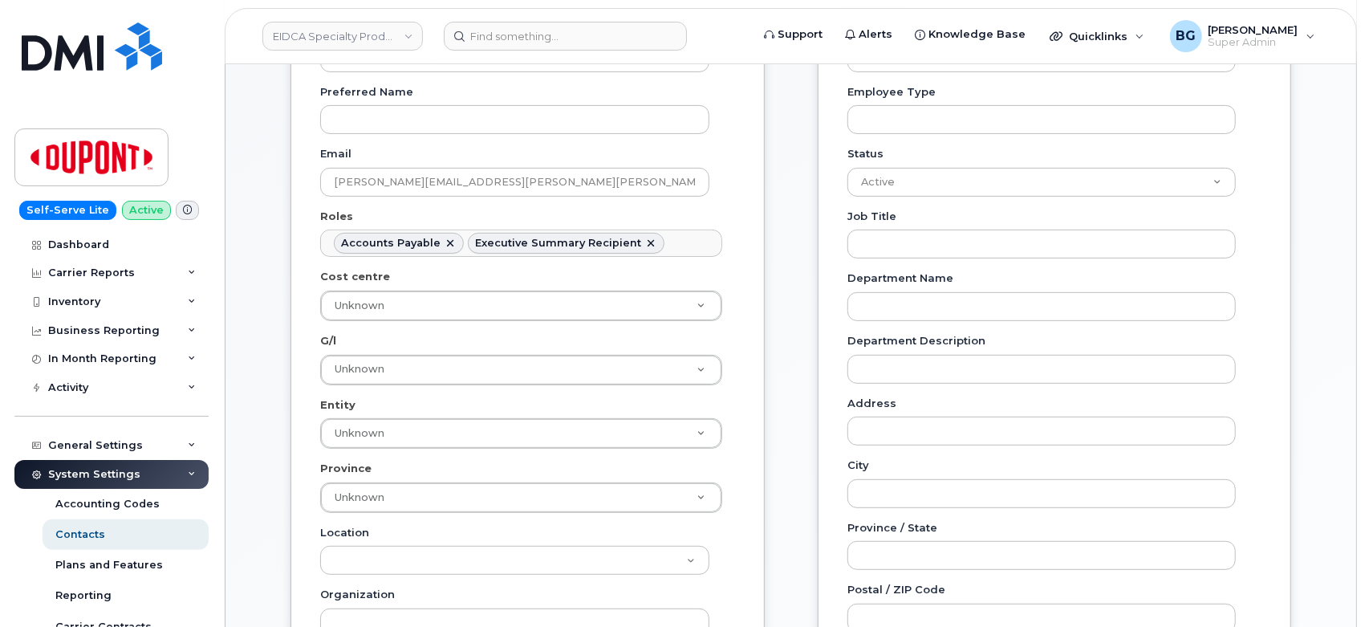
scroll to position [297, 0]
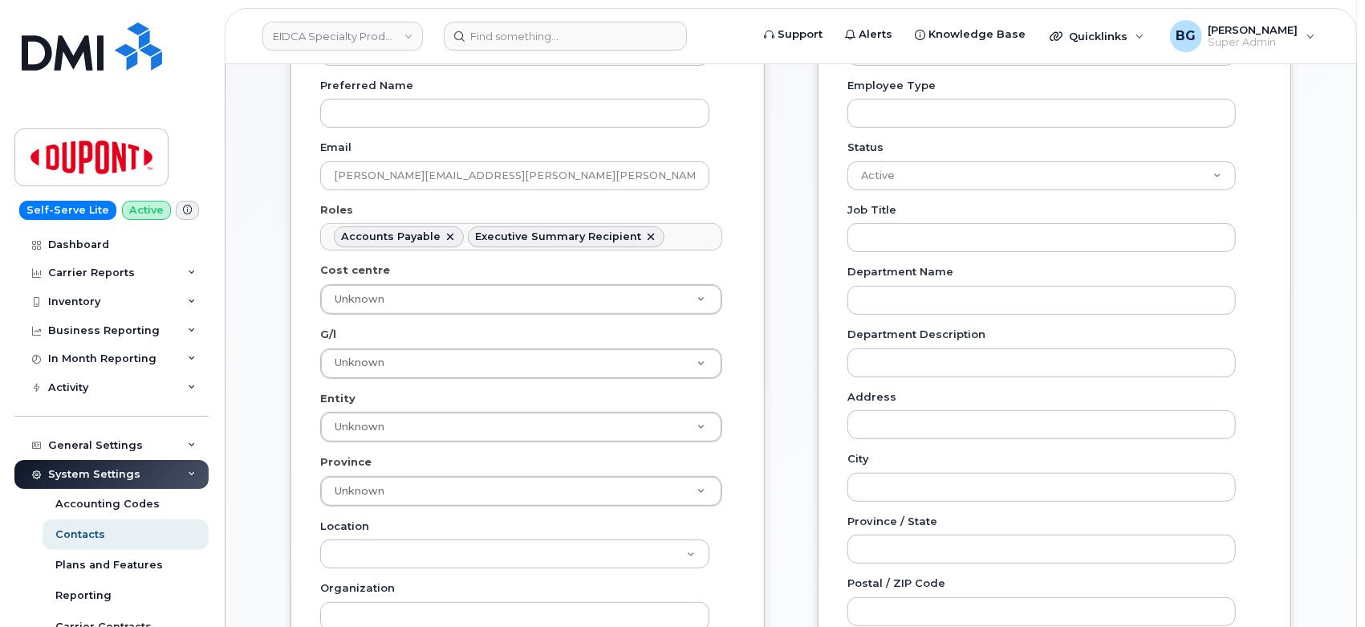
drag, startPoint x: 681, startPoint y: 246, endPoint x: 685, endPoint y: 255, distance: 10.4
click at [685, 255] on div "Name * Craig S Duff Preferred Name Email Craig.S.Duff@dupont.com Roles Accounts…" at bounding box center [527, 428] width 415 height 854
click at [673, 233] on ul "Accounts Payable Executive Summary Recipient" at bounding box center [521, 237] width 400 height 26
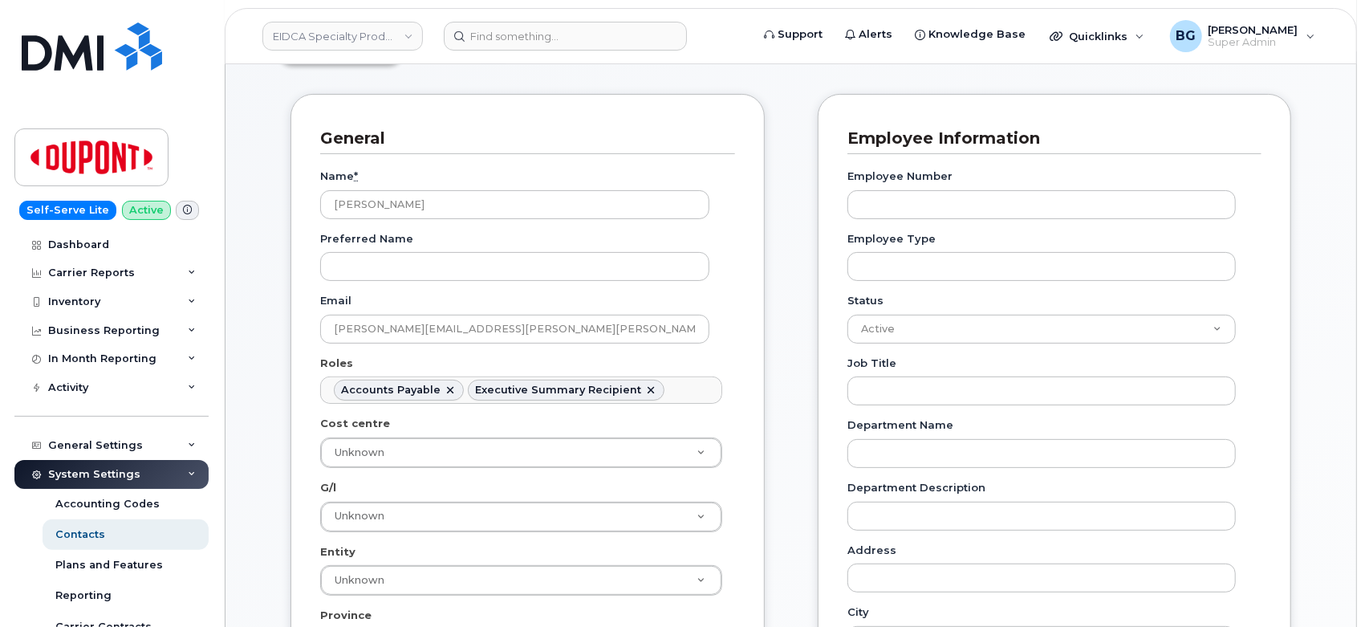
scroll to position [0, 0]
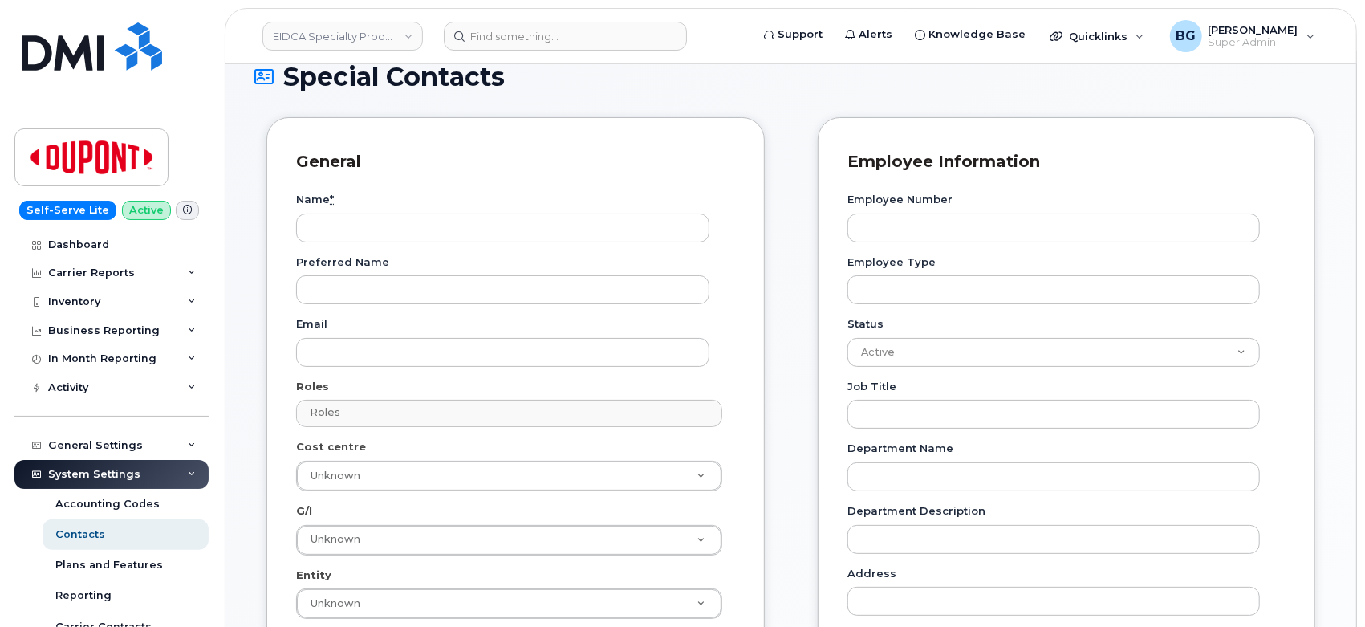
scroll to position [59, 0]
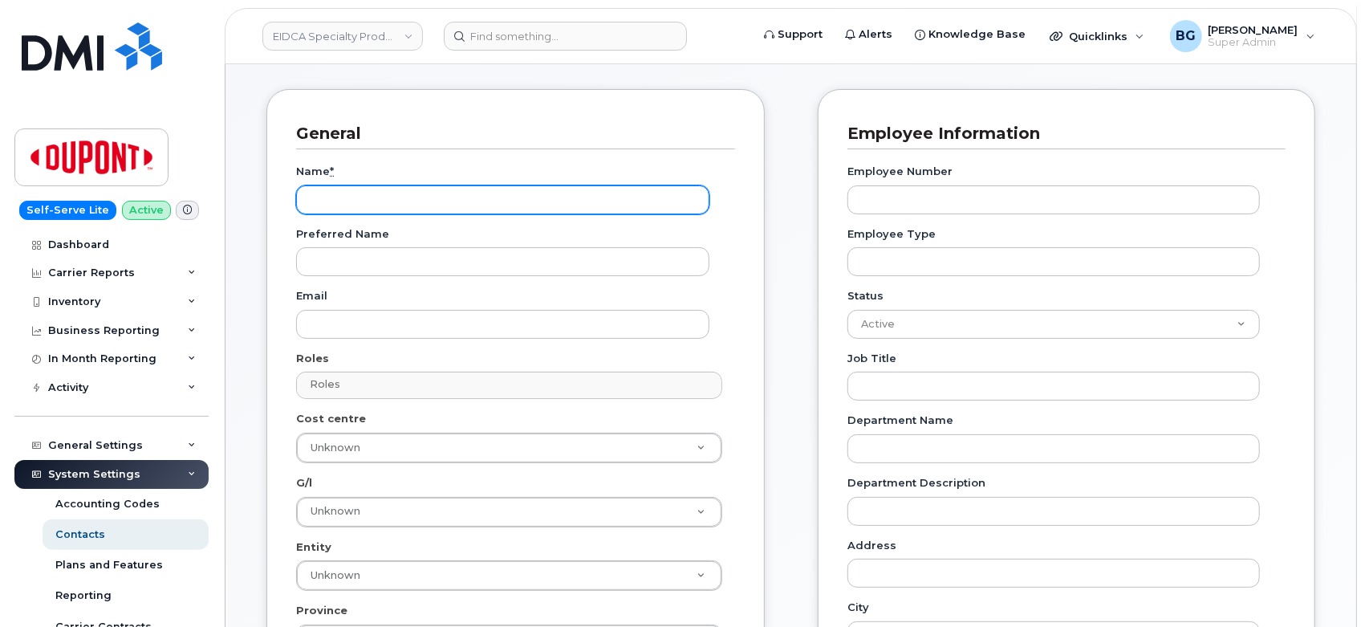
click at [373, 197] on input "Name *" at bounding box center [502, 199] width 413 height 29
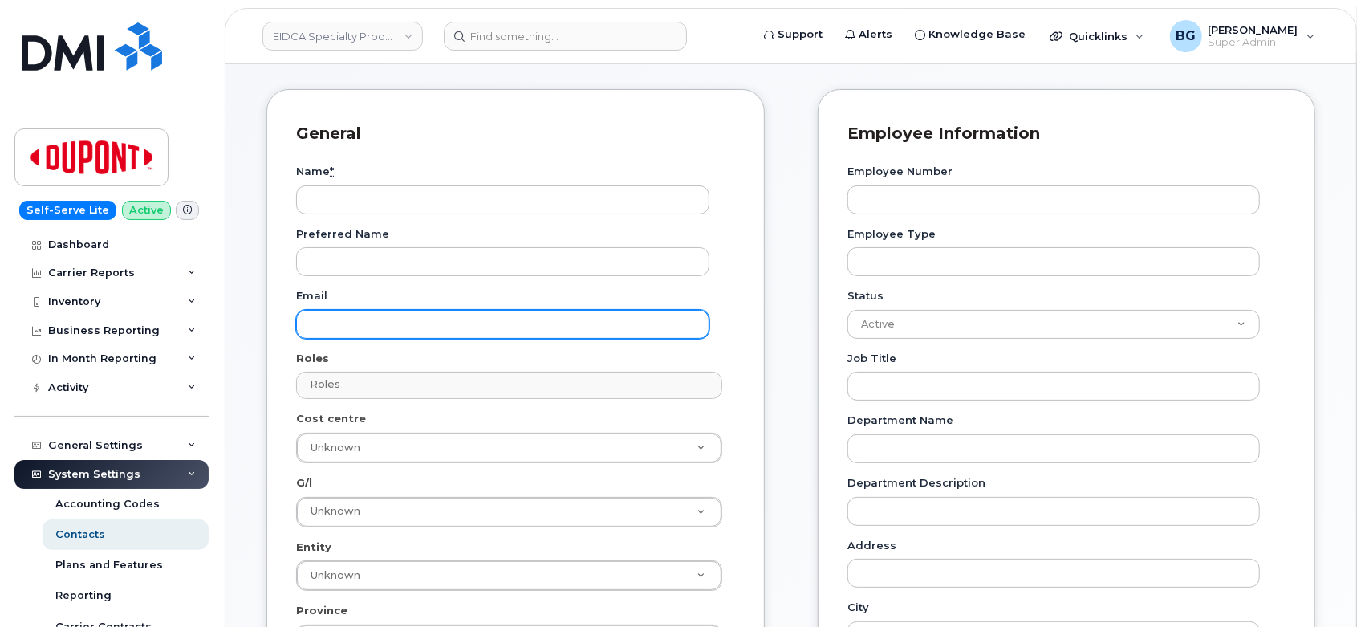
click at [338, 334] on input "Email" at bounding box center [502, 324] width 413 height 29
paste input "[PERSON_NAME][EMAIL_ADDRESS][PERSON_NAME][PERSON_NAME][DOMAIN_NAME]"
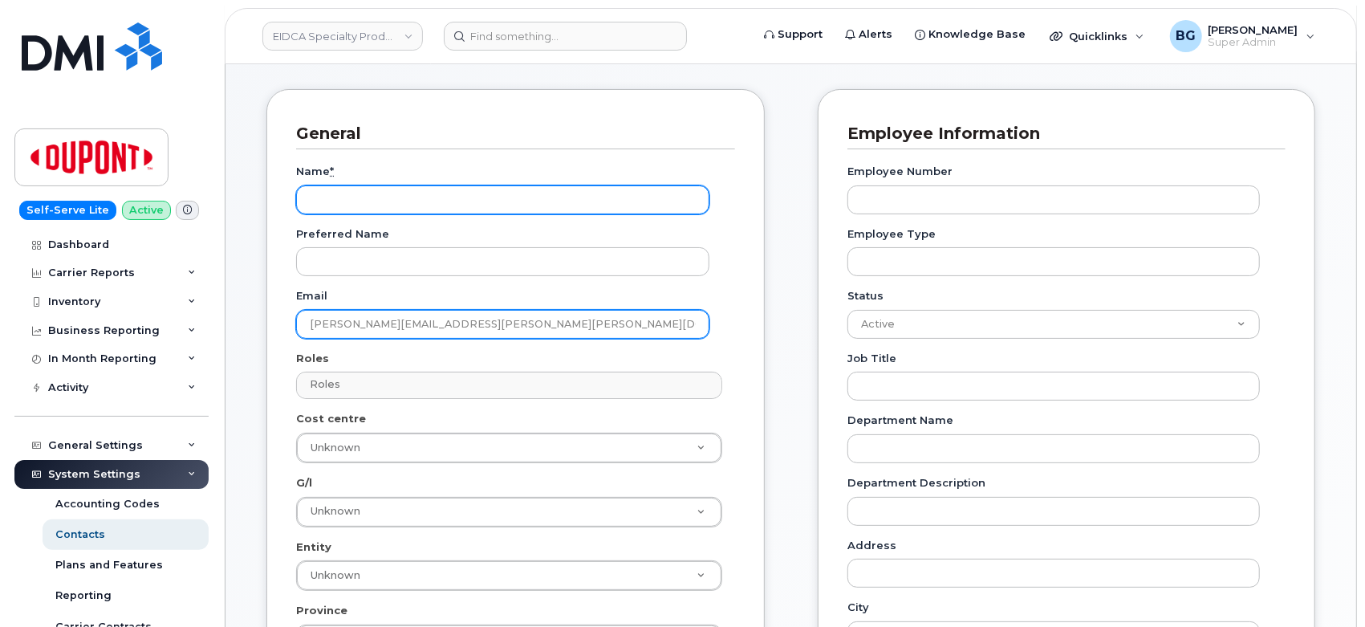
type input "Michael.J.Hendry@dupont.com"
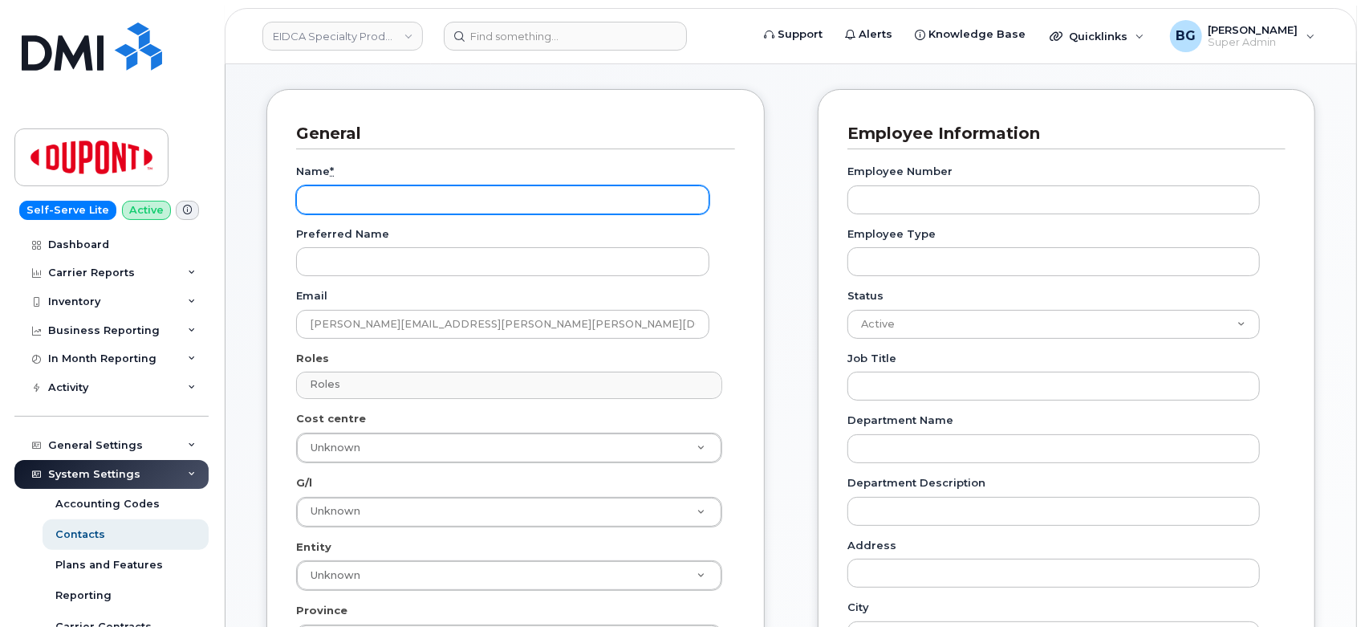
click at [381, 201] on input "Name *" at bounding box center [502, 199] width 413 height 29
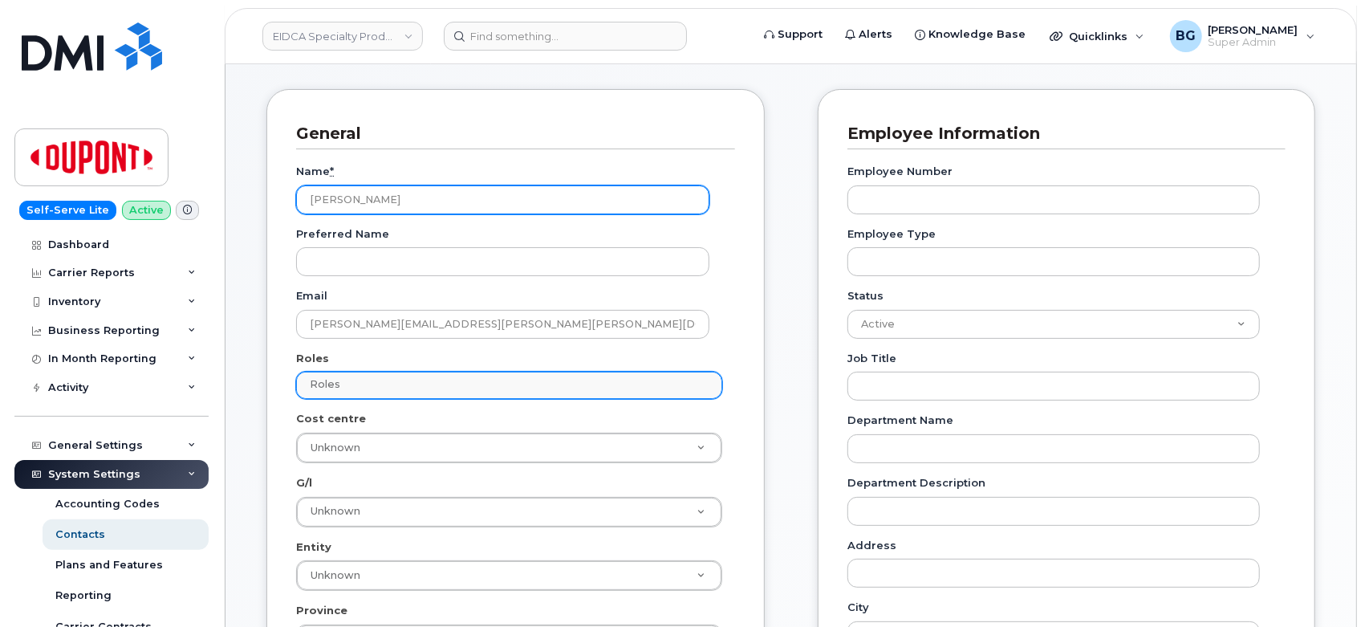
type input "Michael J Hendry"
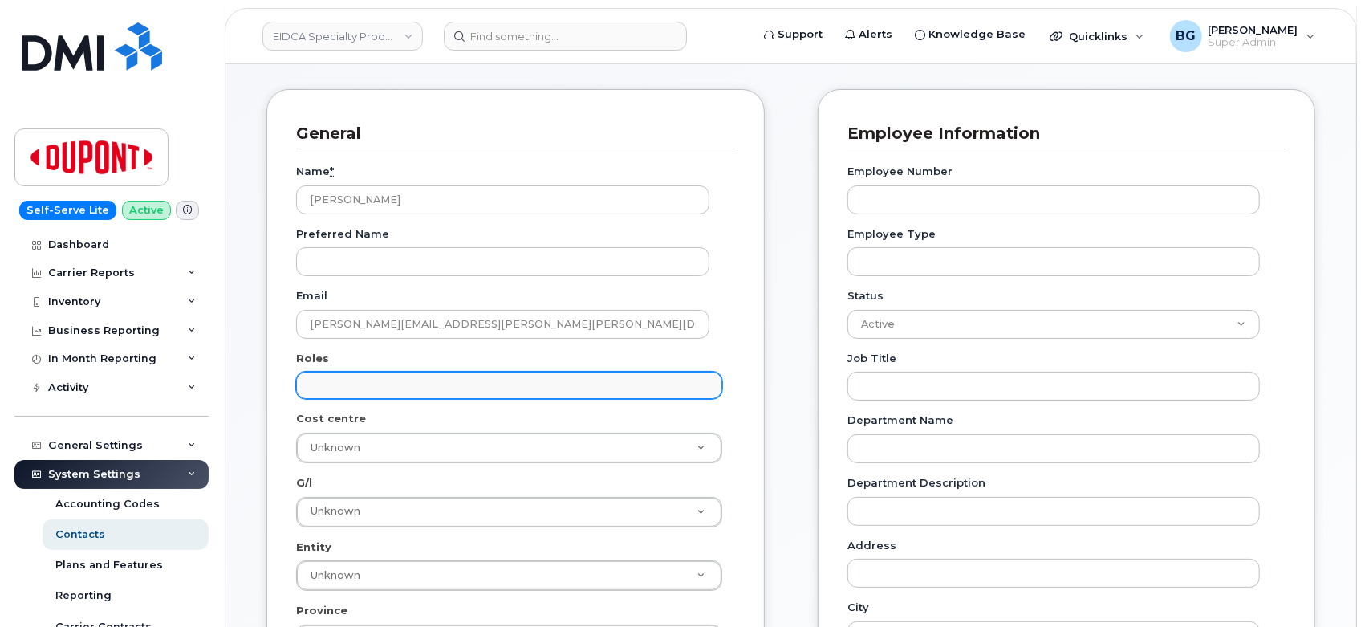
click at [396, 380] on input "text" at bounding box center [512, 384] width 412 height 22
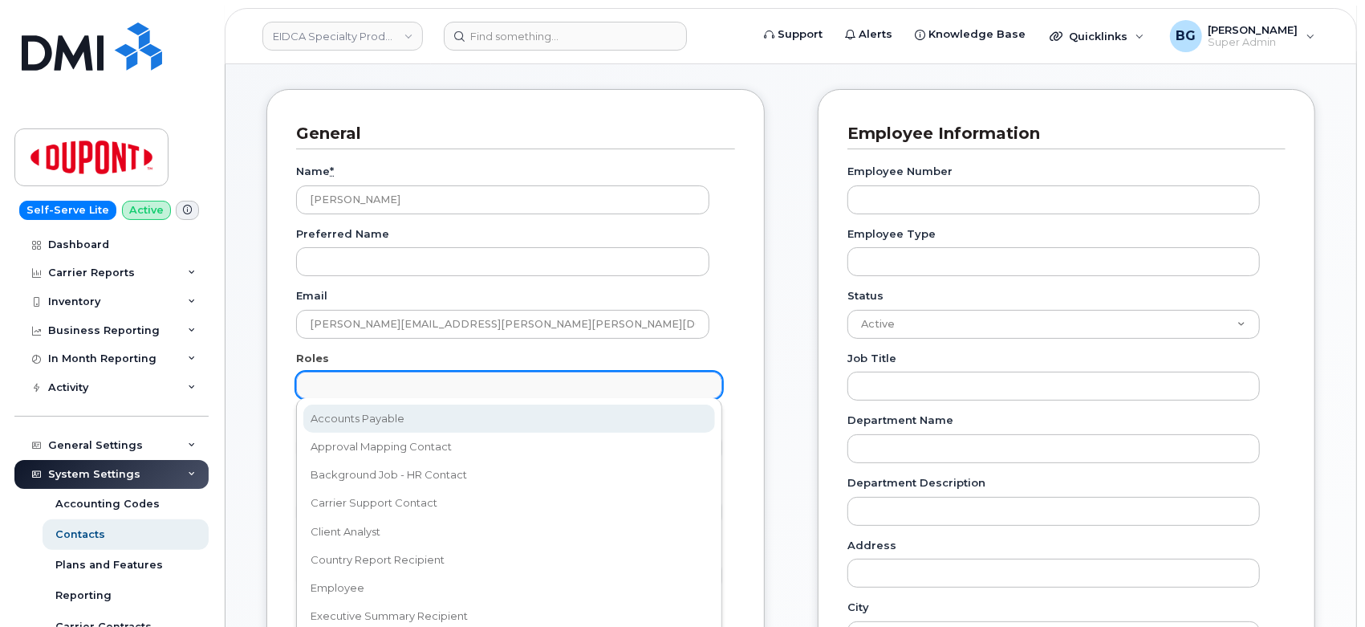
drag, startPoint x: 365, startPoint y: 415, endPoint x: 394, endPoint y: 408, distance: 29.8
select select "5"
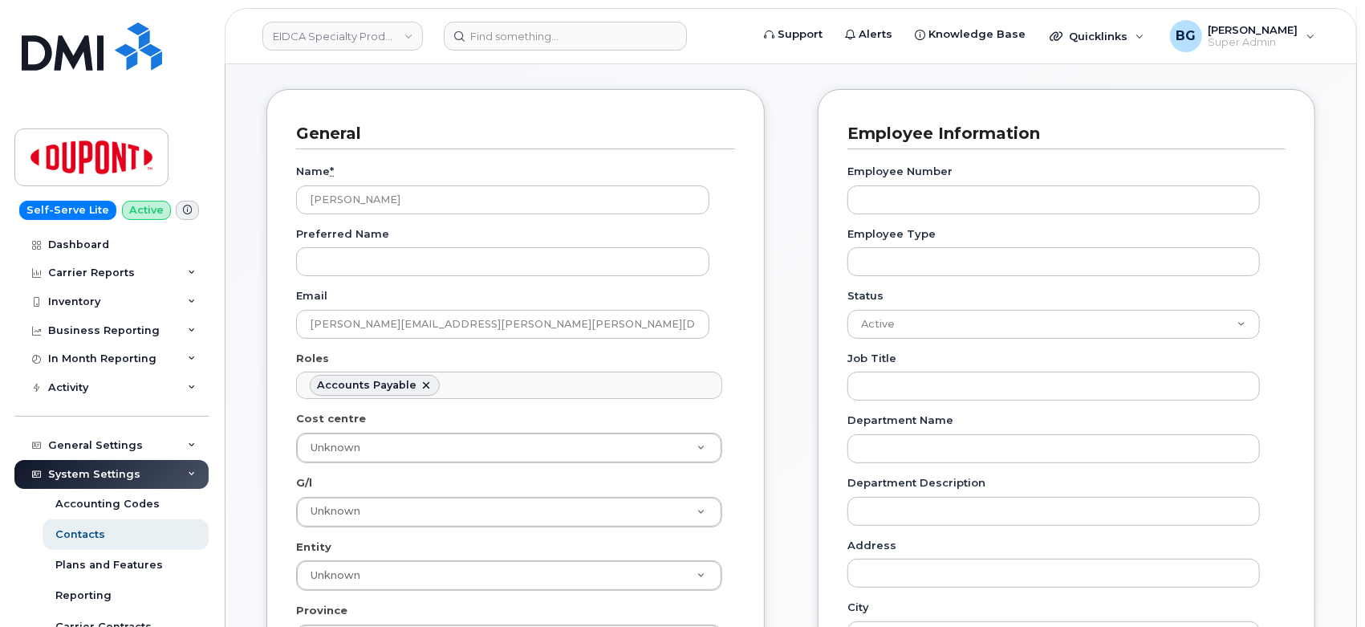
scroll to position [12, 0]
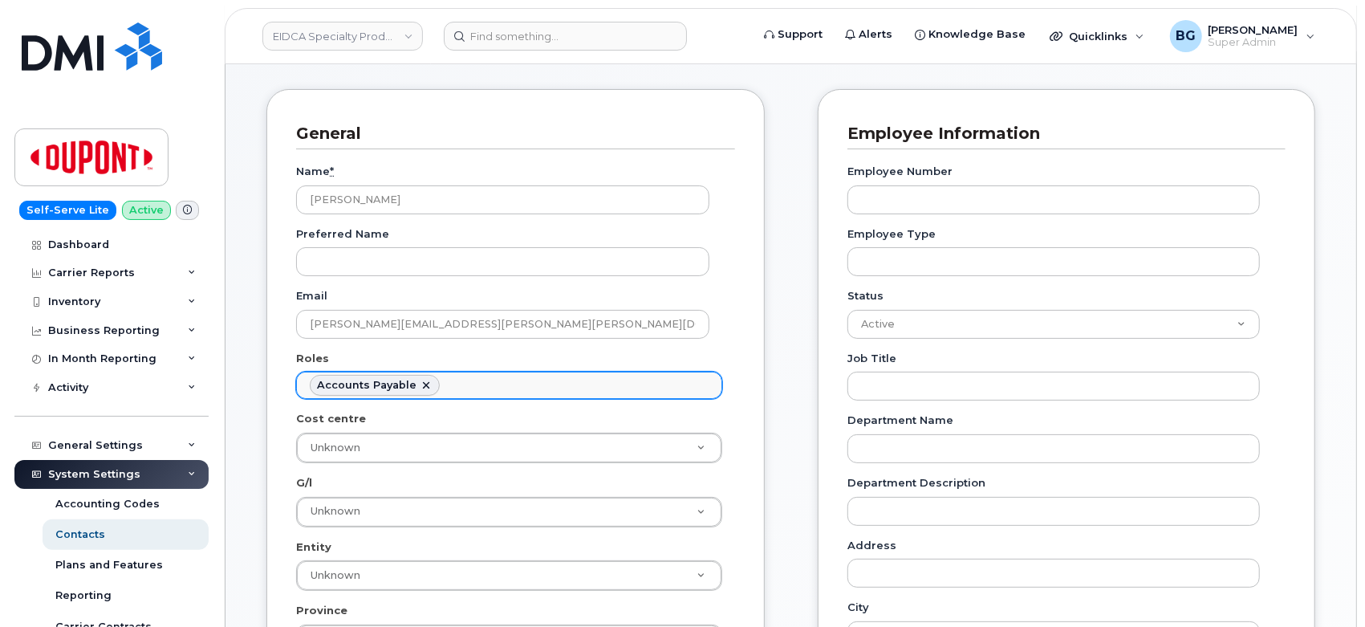
click at [498, 384] on ul "Accounts Payable" at bounding box center [509, 385] width 425 height 26
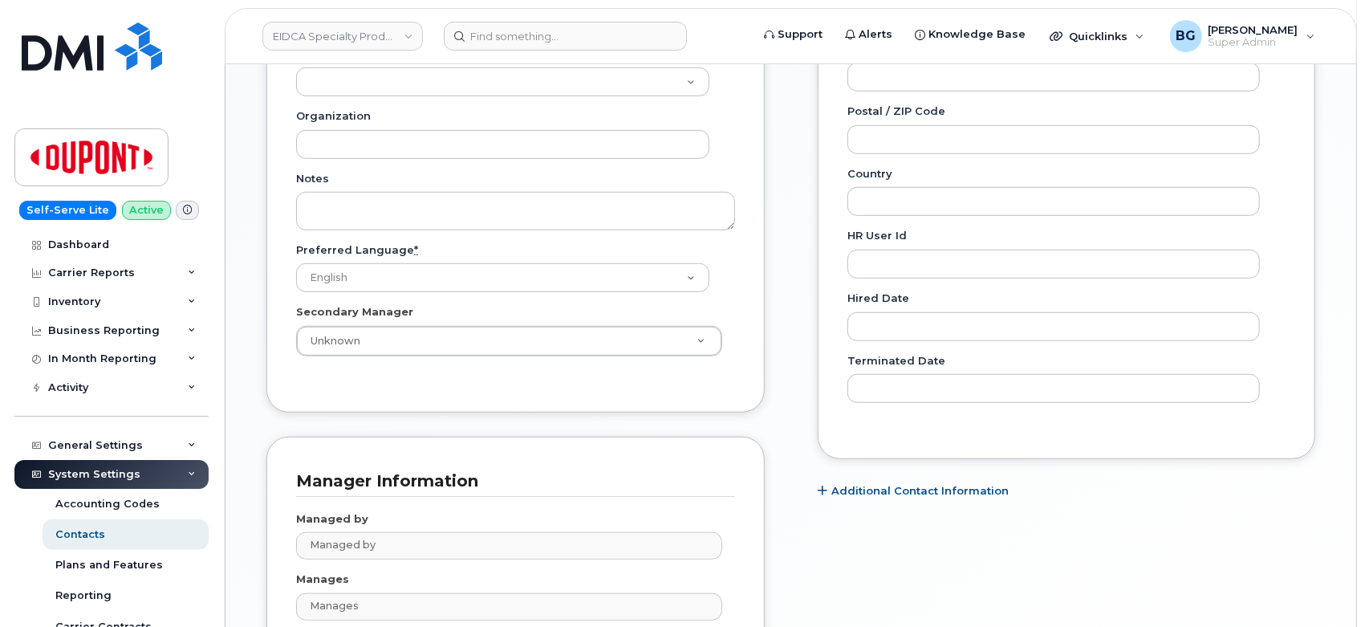
scroll to position [859, 0]
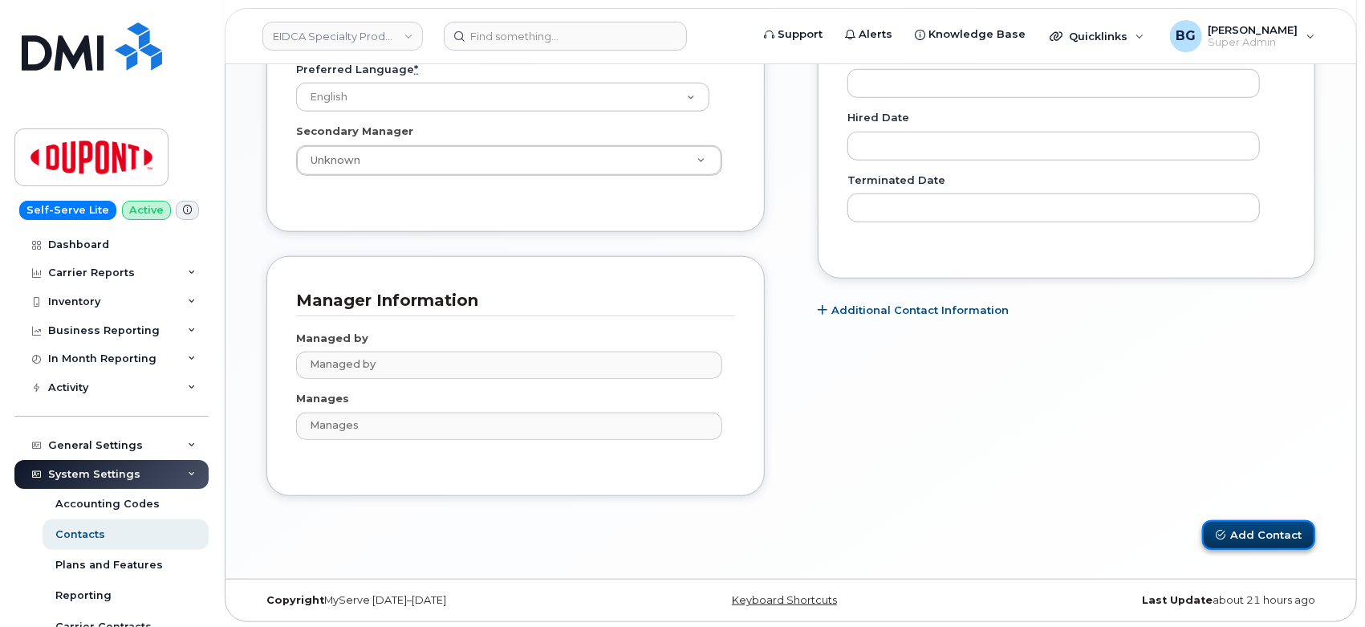
click at [1241, 534] on button "Add Contact" at bounding box center [1258, 535] width 113 height 30
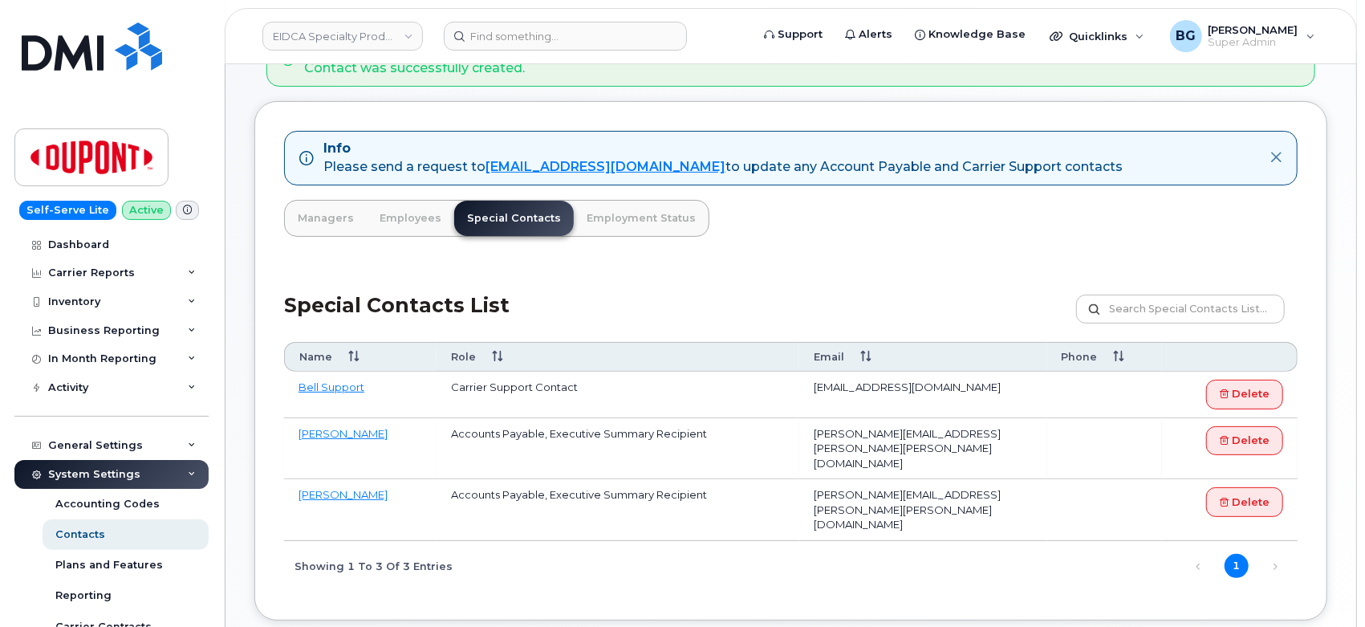
scroll to position [119, 0]
click at [81, 594] on div "Reporting" at bounding box center [83, 595] width 56 height 14
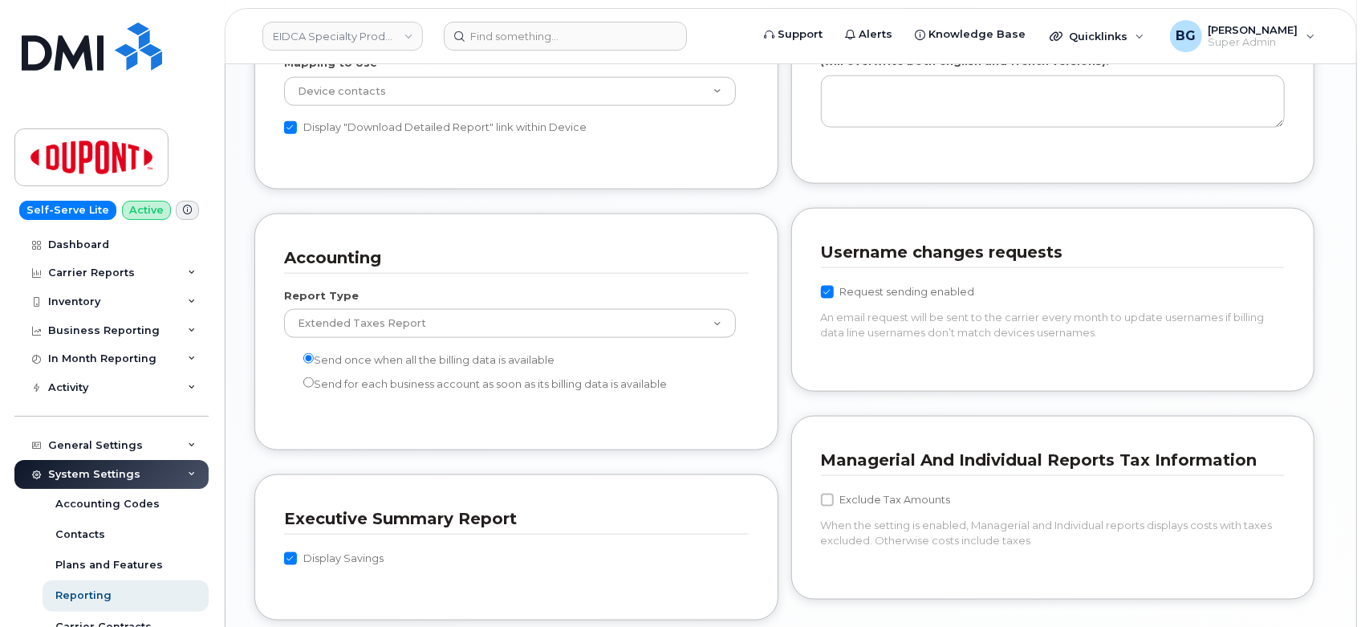
scroll to position [1307, 0]
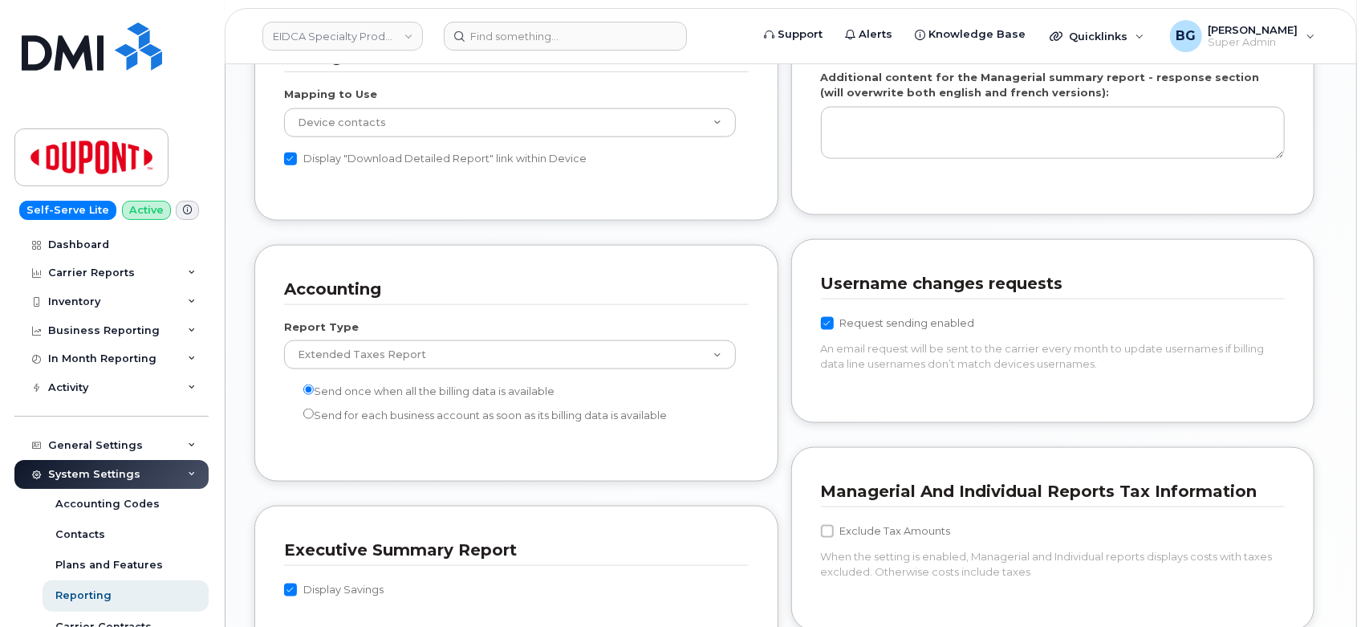
click at [291, 583] on input "Display Savings" at bounding box center [290, 589] width 13 height 13
checkbox input "false"
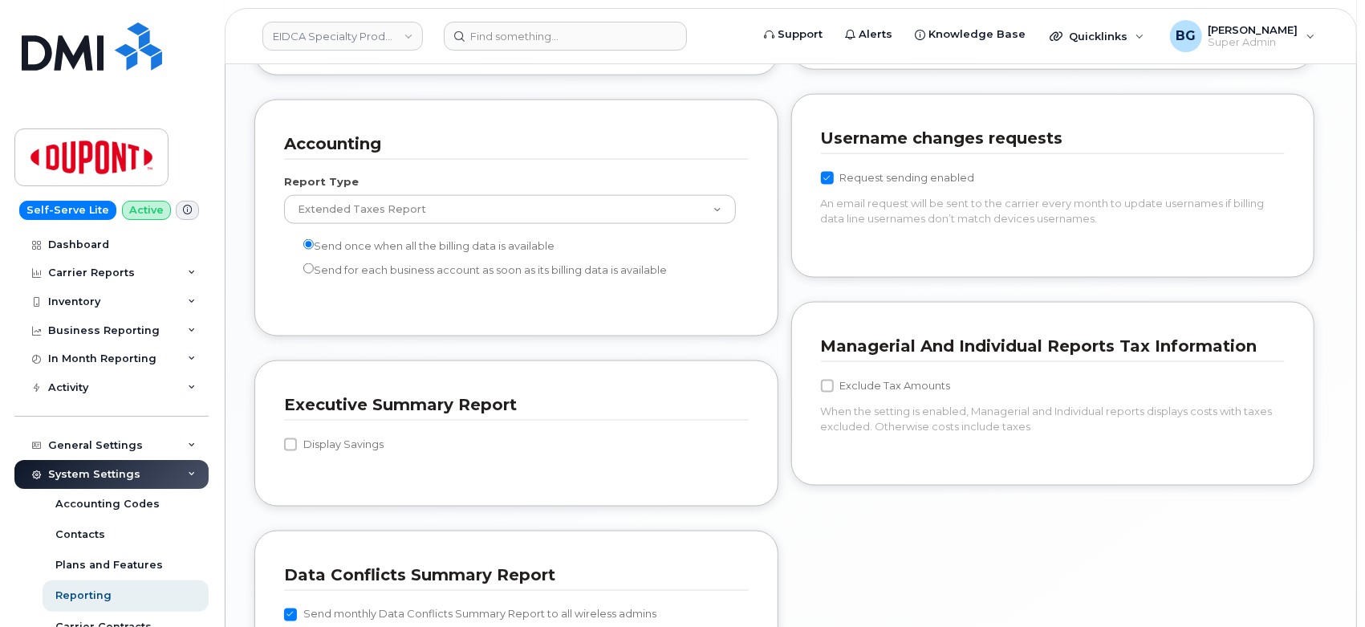
scroll to position [1426, 0]
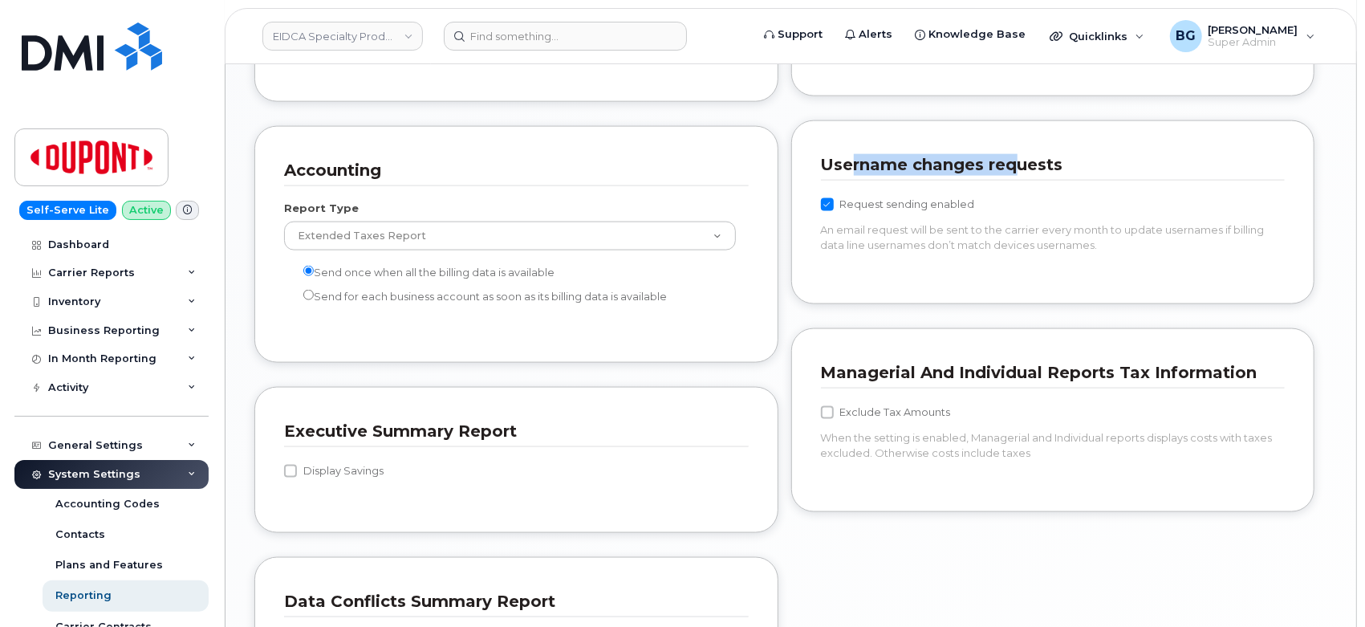
drag, startPoint x: 855, startPoint y: 159, endPoint x: 1021, endPoint y: 168, distance: 166.4
click at [1016, 169] on h3 "Username changes requests" at bounding box center [1047, 165] width 453 height 22
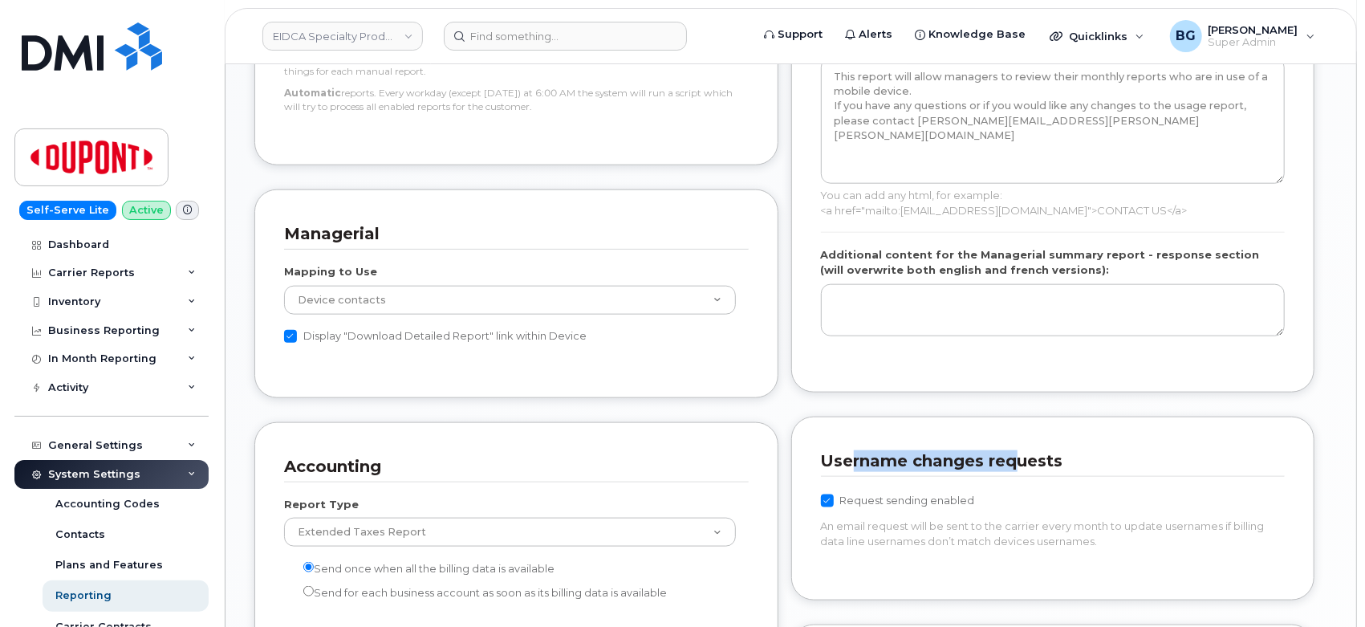
scroll to position [1129, 0]
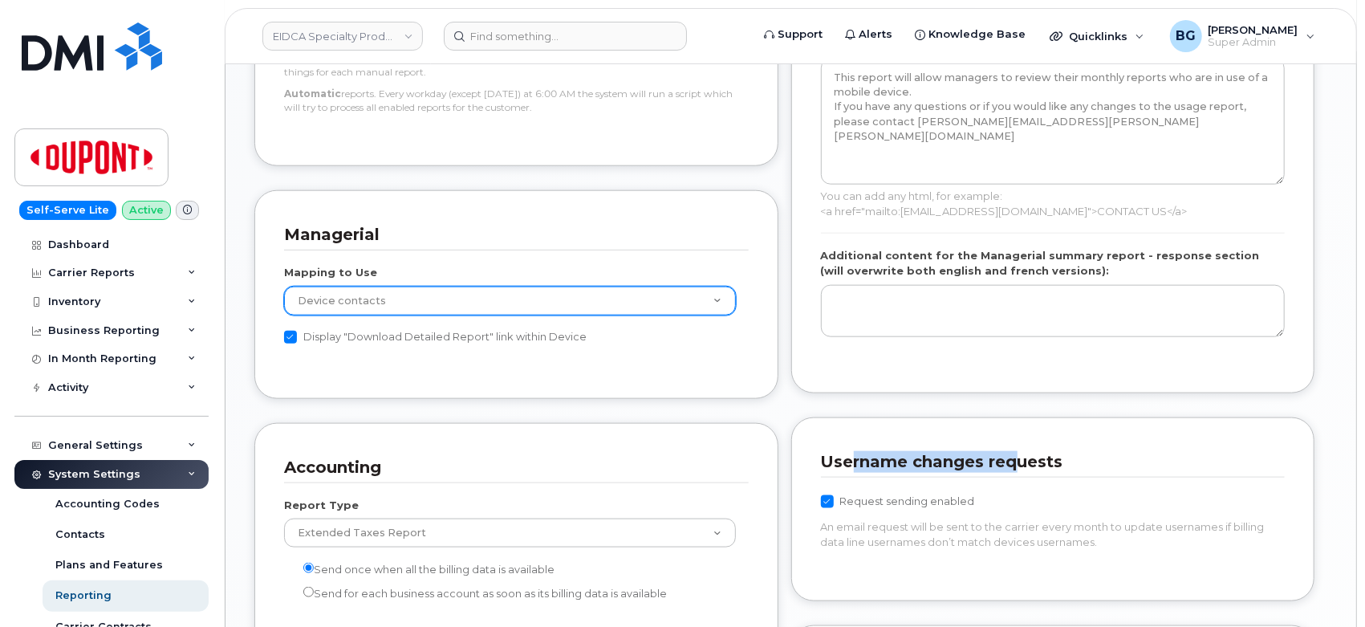
click at [375, 302] on select "GL Sub Accounts Device contacts" at bounding box center [510, 300] width 452 height 29
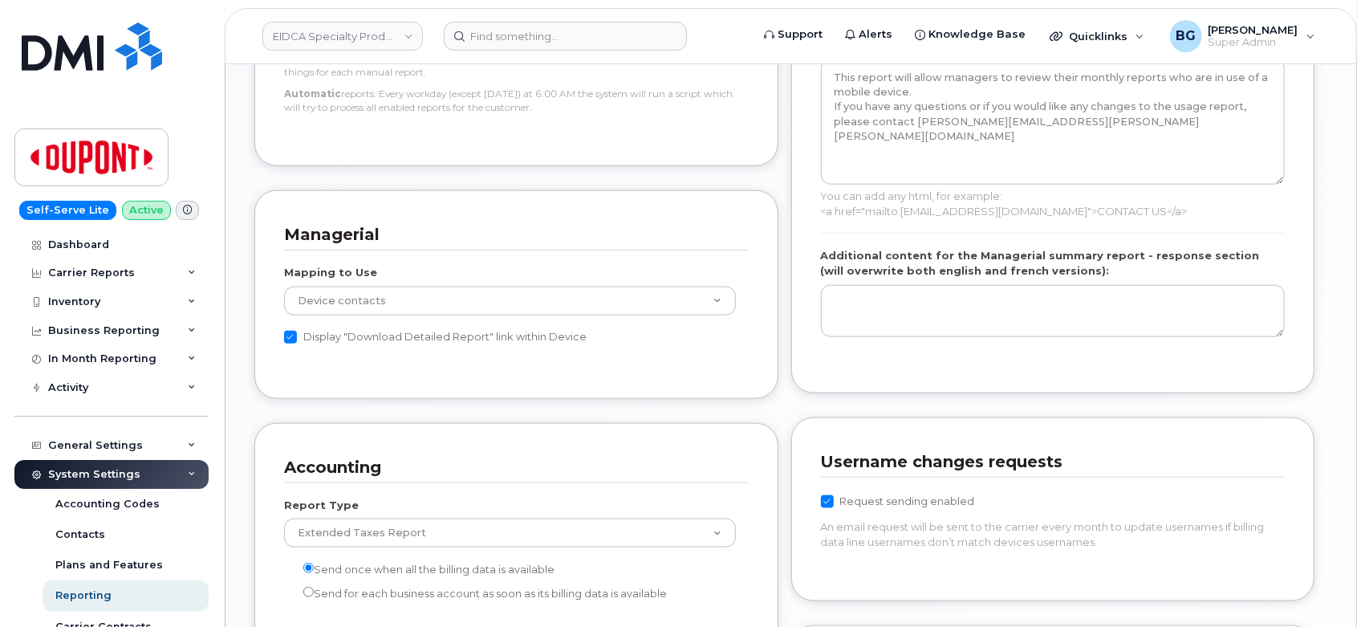
click at [372, 369] on div "Managerial Mapping to Use GL Sub Accounts Device contacts Display "Download Det…" at bounding box center [516, 294] width 524 height 209
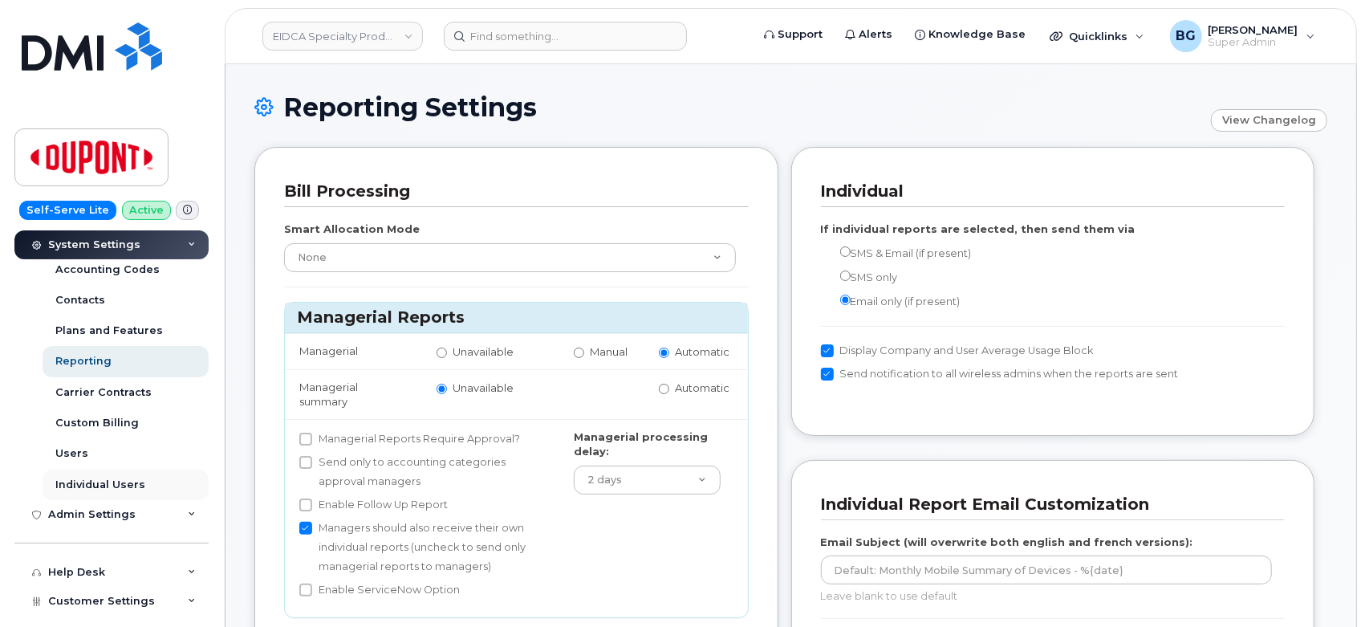
scroll to position [238, 0]
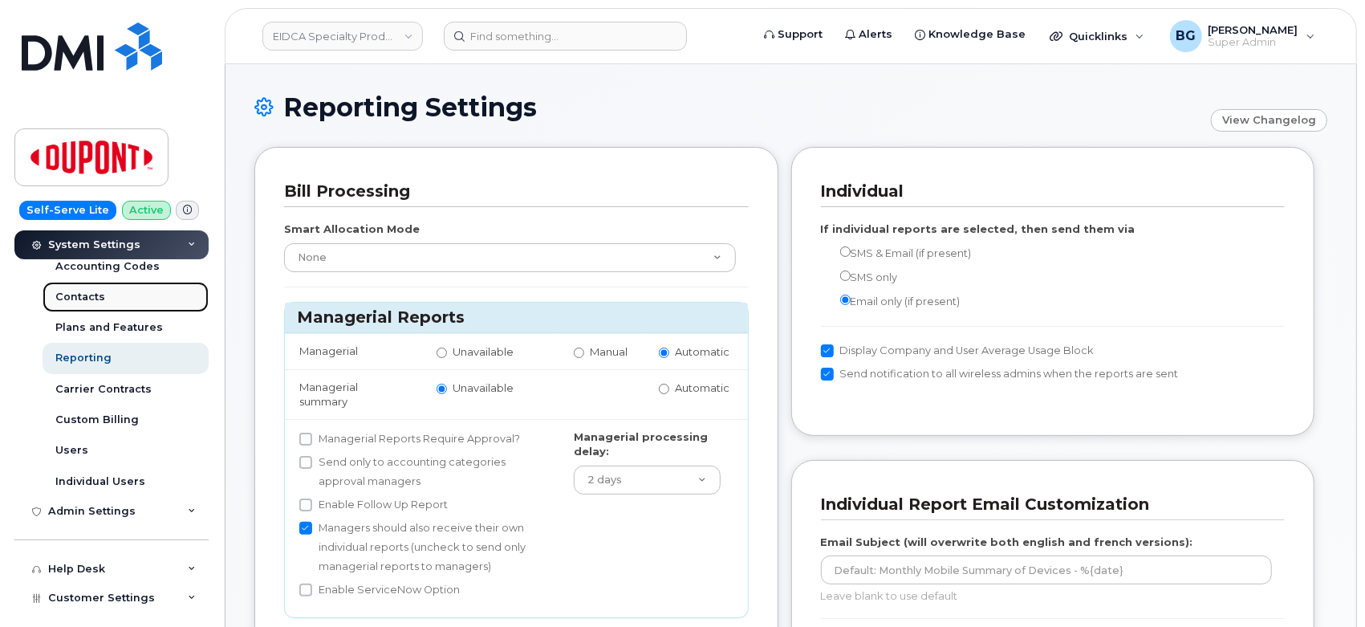
click at [70, 292] on div "Contacts" at bounding box center [80, 297] width 50 height 14
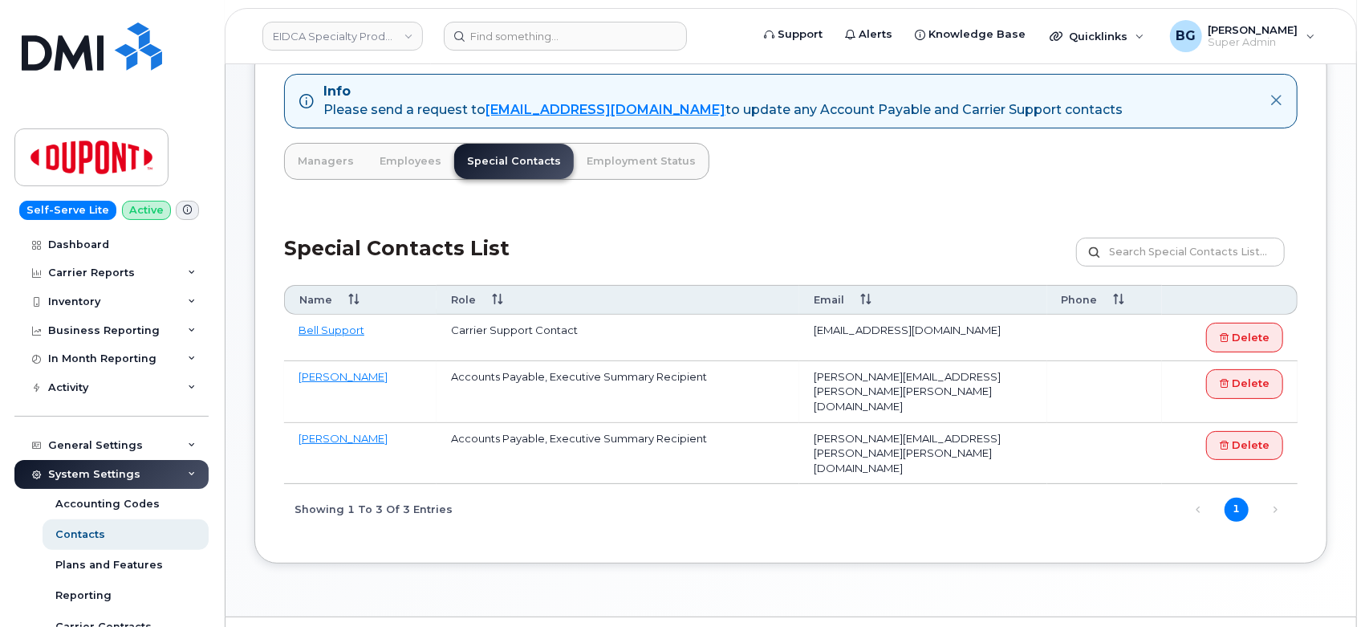
scroll to position [115, 0]
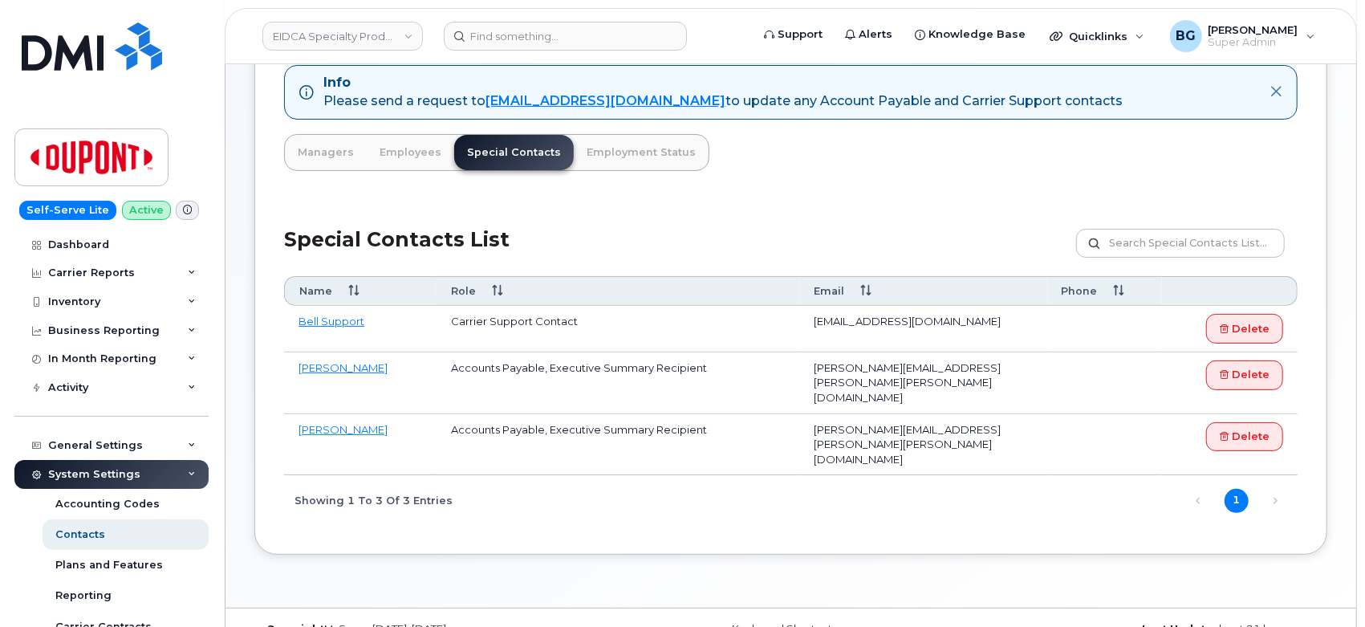
click at [883, 181] on div "Info Please send a request to mobilitysupport@dminc.com to update any Account P…" at bounding box center [790, 294] width 1073 height 519
click at [435, 191] on div "Info Please send a request to mobilitysupport@dminc.com to update any Account P…" at bounding box center [790, 294] width 1073 height 519
click at [841, 181] on div "Info Please send a request to mobilitysupport@dminc.com to update any Account P…" at bounding box center [790, 294] width 1073 height 519
click at [737, 169] on div "Info Please send a request to mobilitysupport@dminc.com to update any Account P…" at bounding box center [790, 294] width 1073 height 519
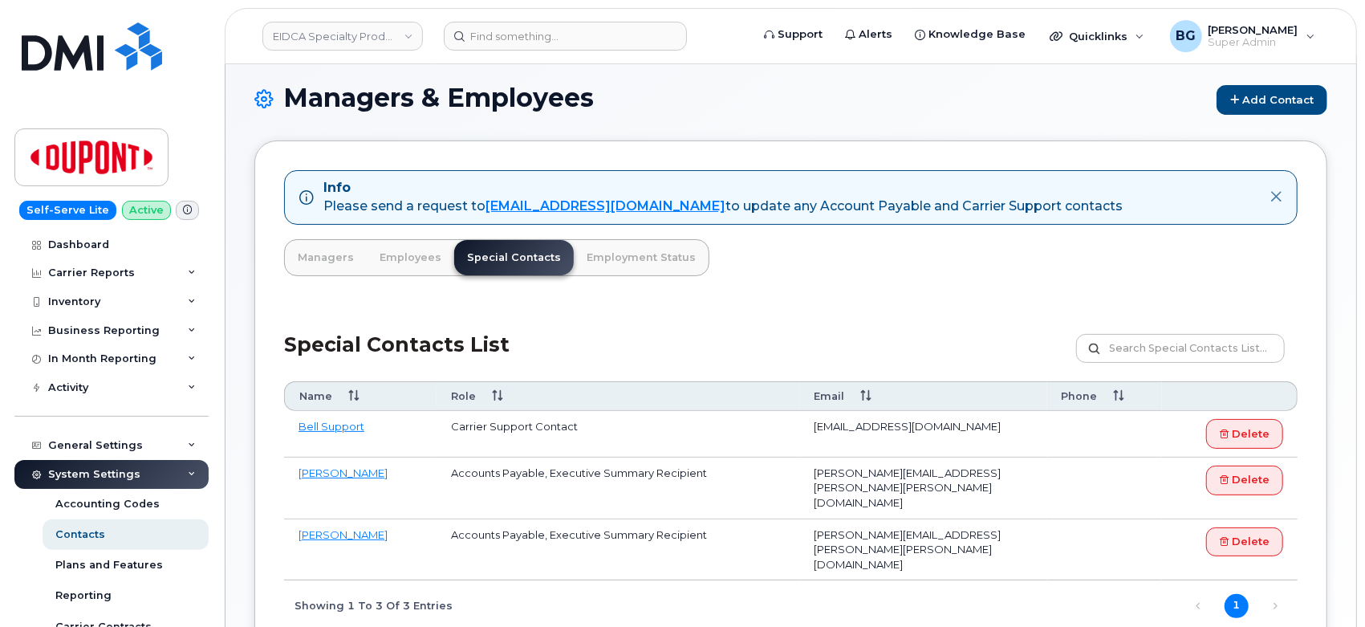
scroll to position [0, 0]
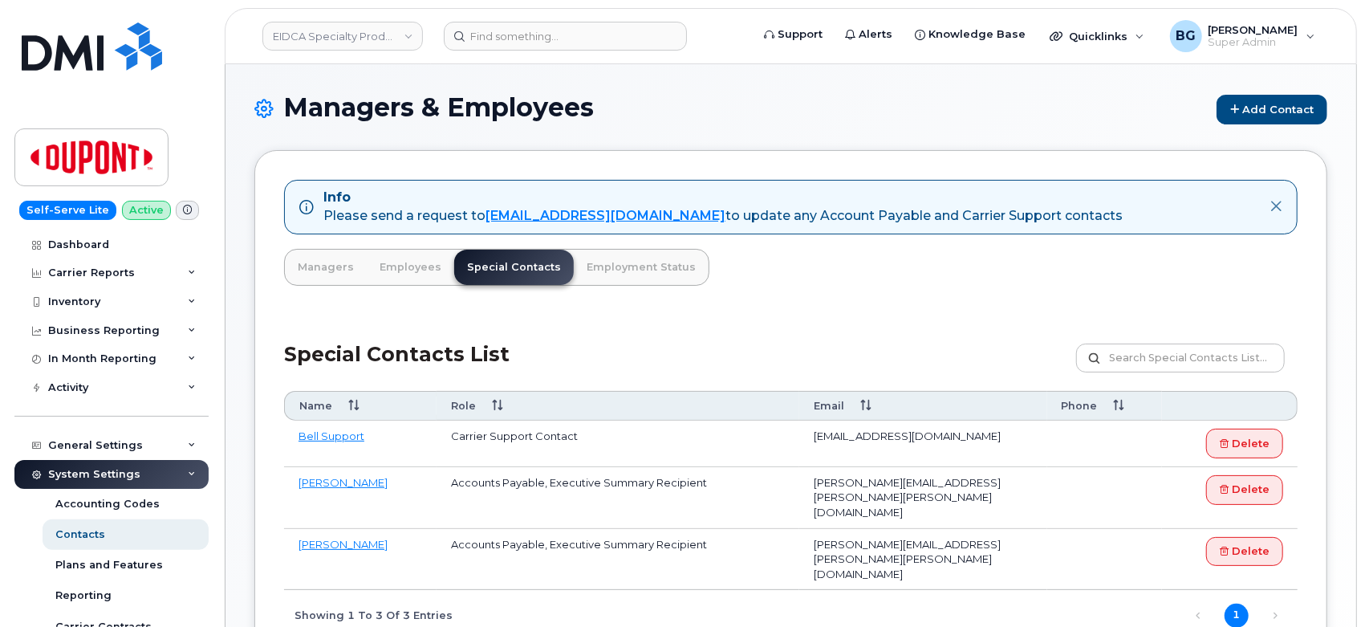
click at [786, 297] on div "Info Please send a request to mobilitysupport@dminc.com to update any Account P…" at bounding box center [790, 409] width 1073 height 519
click at [846, 304] on div "Info Please send a request to mobilitysupport@dminc.com to update any Account P…" at bounding box center [790, 409] width 1073 height 519
